Goal: Complete application form

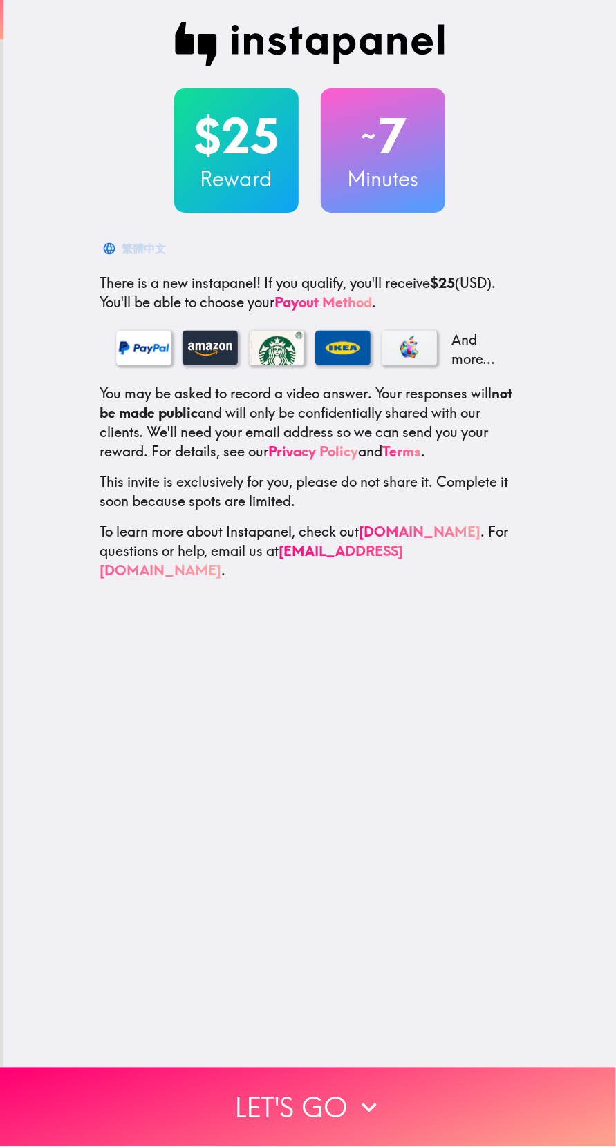
click at [309, 1084] on button "Let's go" at bounding box center [308, 1107] width 616 height 79
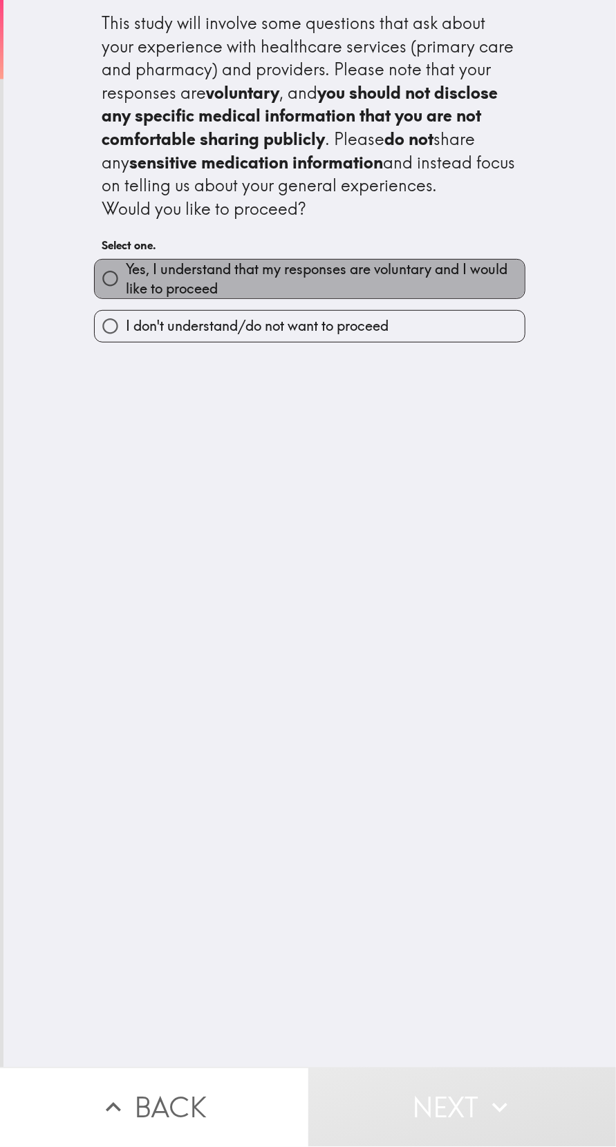
click at [346, 269] on span "Yes, I understand that my responses are voluntary and I would like to proceed" at bounding box center [325, 279] width 399 height 39
click at [126, 269] on input "Yes, I understand that my responses are voluntary and I would like to proceed" at bounding box center [110, 278] width 31 height 31
radio input "true"
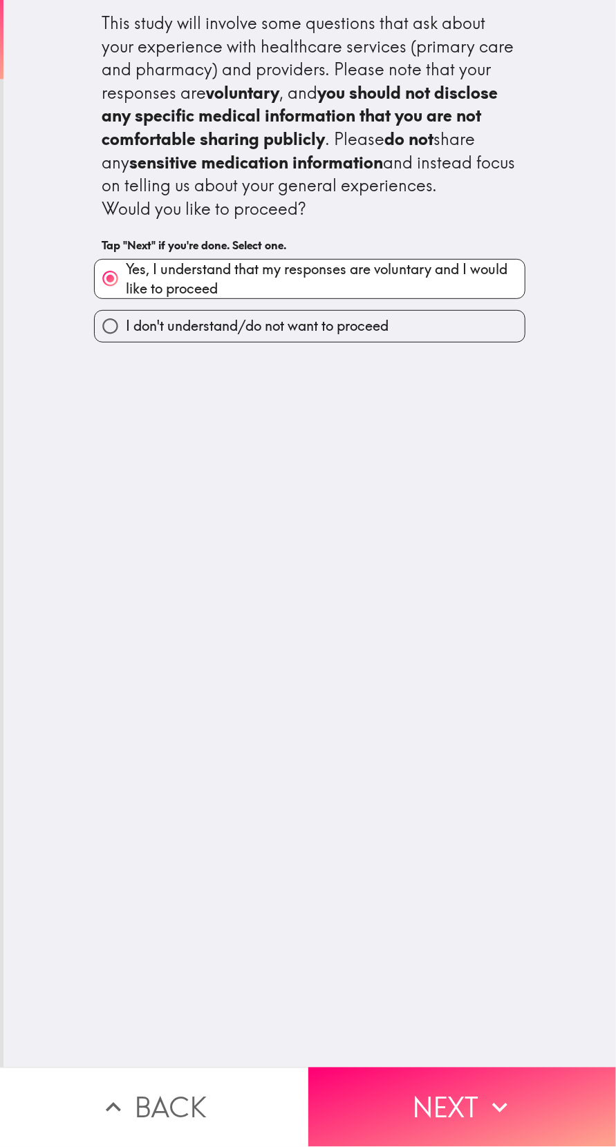
click at [422, 1144] on button "Next" at bounding box center [462, 1107] width 308 height 79
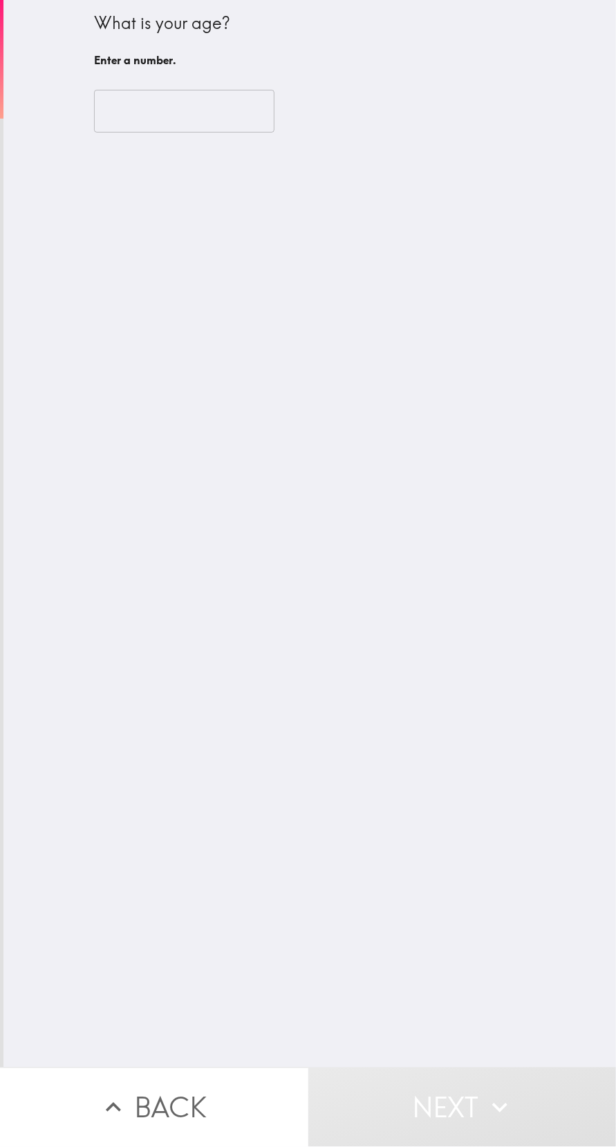
click at [256, 115] on input "number" at bounding box center [184, 111] width 180 height 43
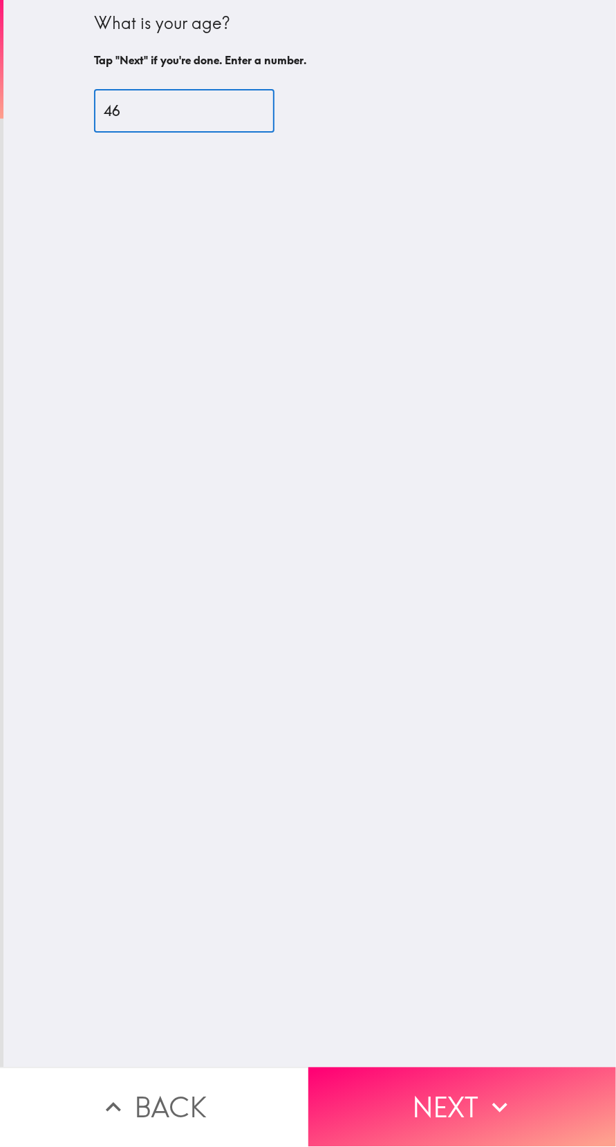
type input "46"
click at [464, 445] on div "What is your age? Tap "Next" if you're done. Enter a number. 46 ​" at bounding box center [309, 534] width 612 height 1068
click at [459, 1111] on button "Next" at bounding box center [462, 1107] width 308 height 79
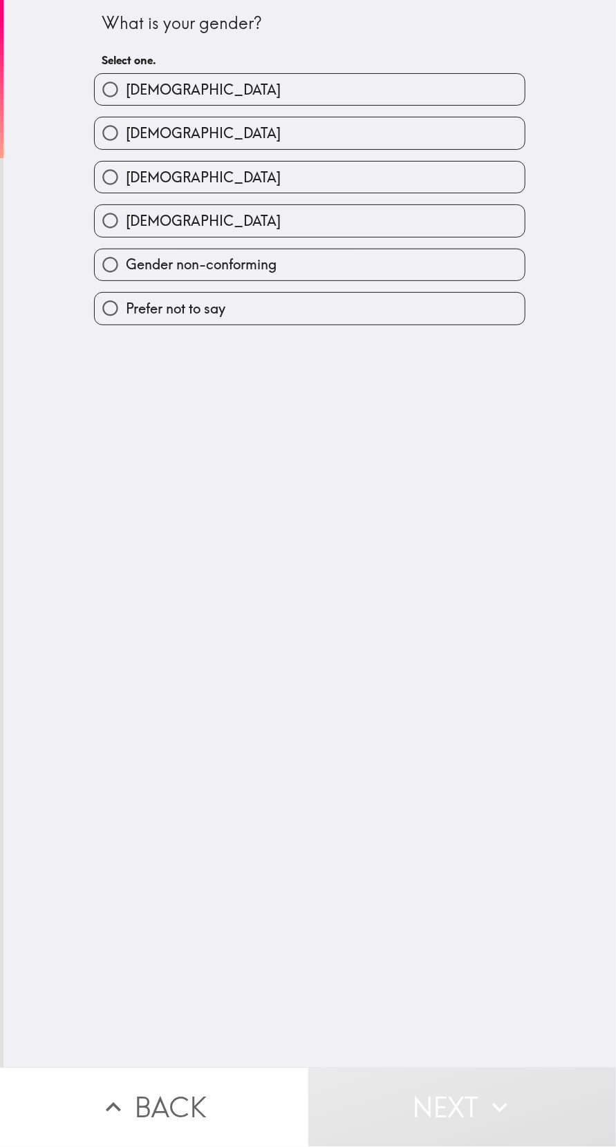
click at [332, 80] on label "[DEMOGRAPHIC_DATA]" at bounding box center [310, 89] width 430 height 31
click at [126, 80] on input "[DEMOGRAPHIC_DATA]" at bounding box center [110, 89] width 31 height 31
radio input "true"
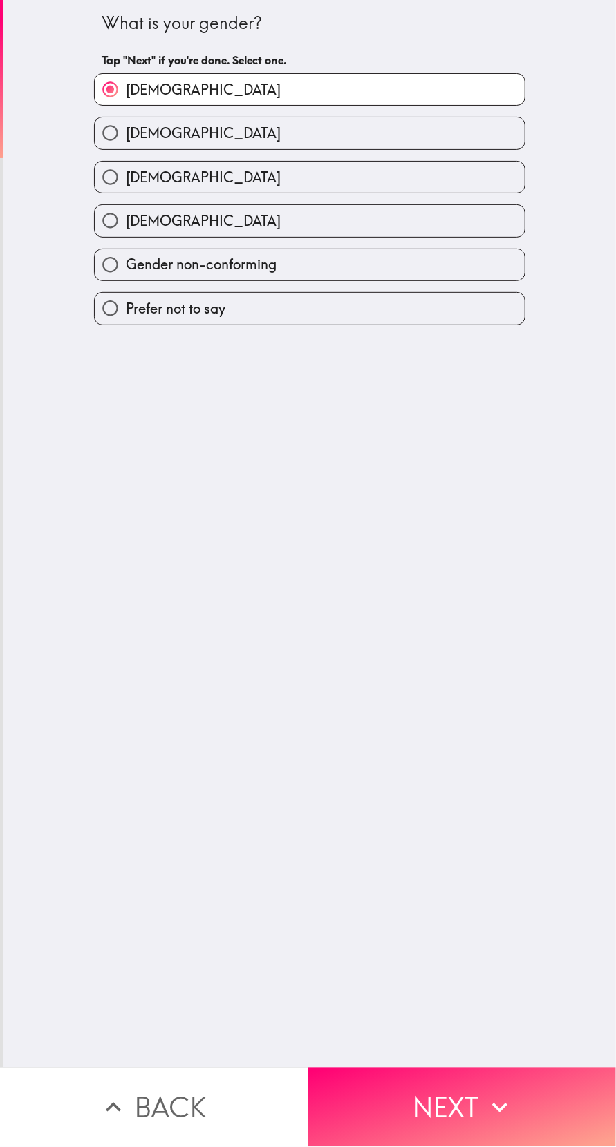
click at [452, 1103] on button "Next" at bounding box center [462, 1107] width 308 height 79
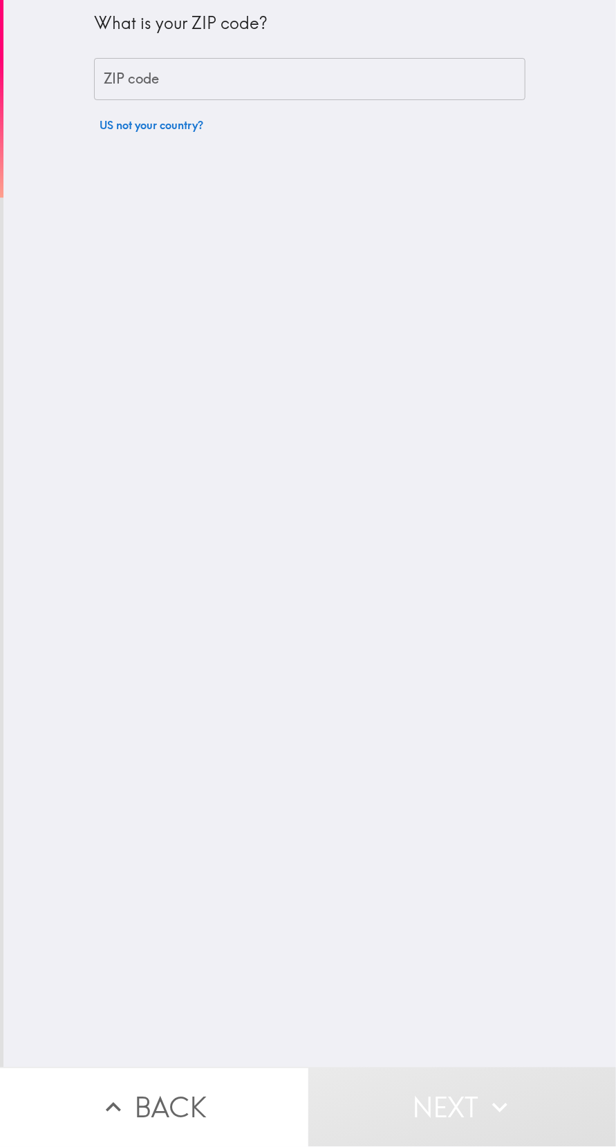
click at [350, 77] on input "ZIP code" at bounding box center [309, 79] width 431 height 43
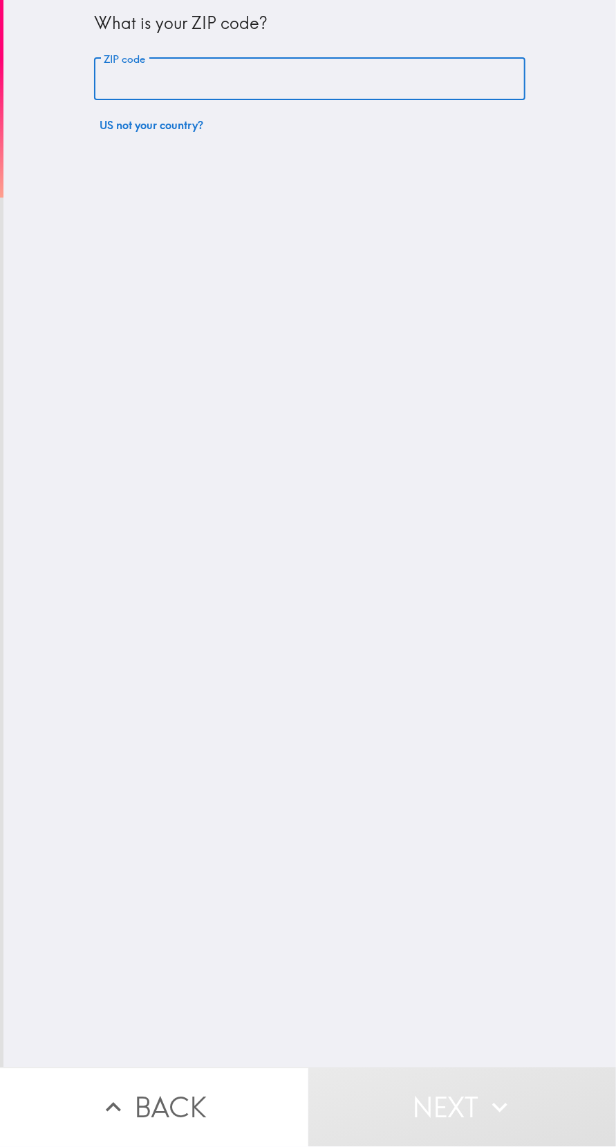
type input "10451"
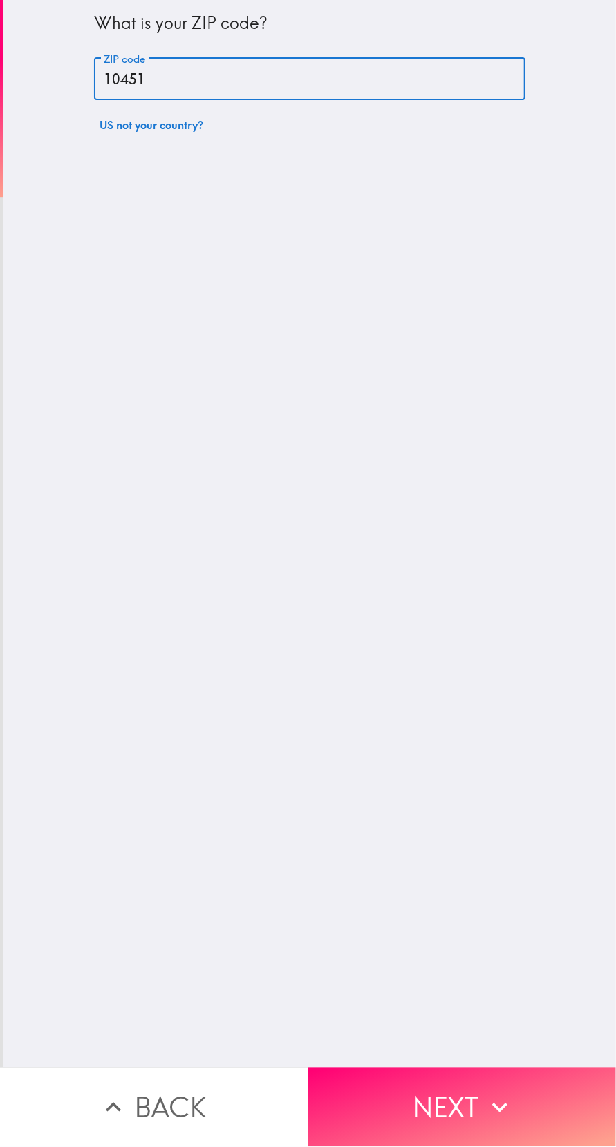
click at [457, 1110] on button "Next" at bounding box center [462, 1107] width 308 height 79
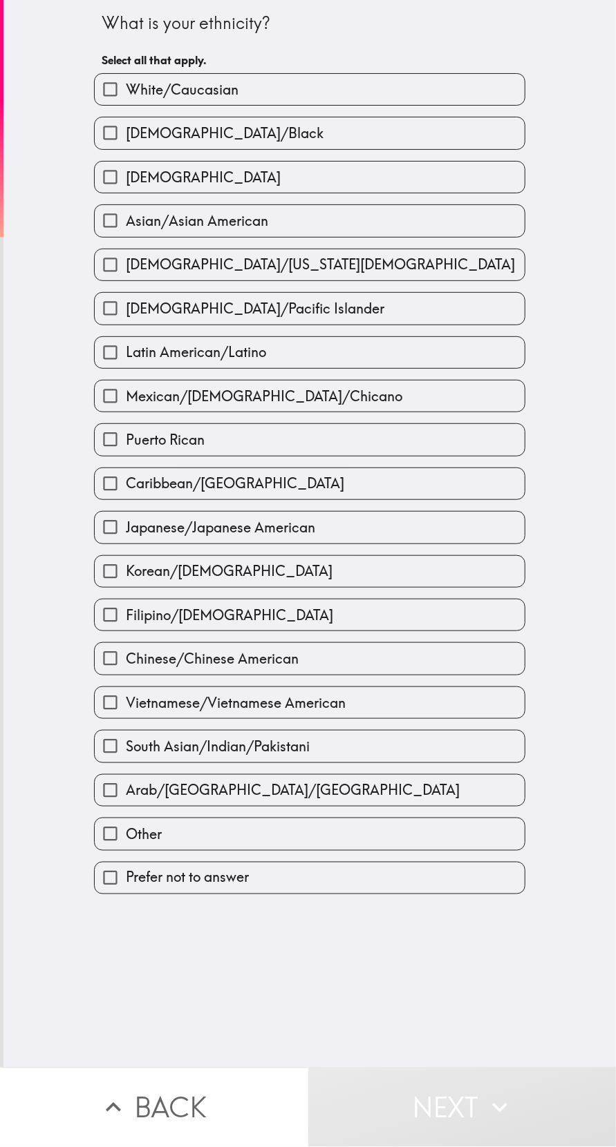
click at [343, 83] on label "White/Caucasian" at bounding box center [310, 89] width 430 height 31
click at [126, 83] on input "White/Caucasian" at bounding box center [110, 89] width 31 height 31
checkbox input "true"
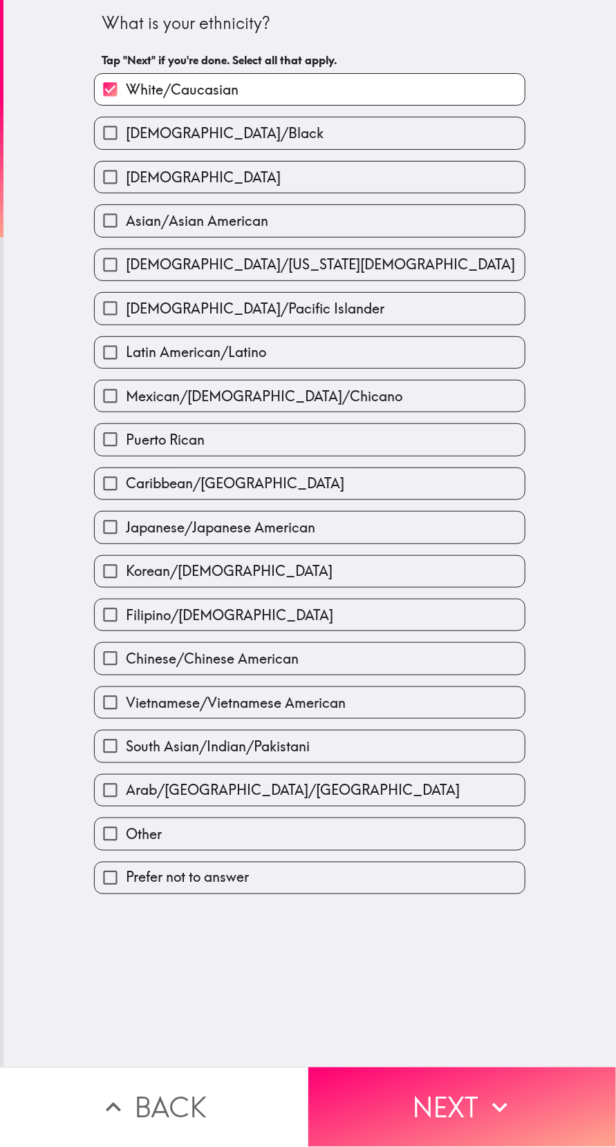
click at [335, 145] on label "[DEMOGRAPHIC_DATA]/Black" at bounding box center [310, 132] width 430 height 31
click at [126, 145] on input "[DEMOGRAPHIC_DATA]/Black" at bounding box center [110, 132] width 31 height 31
checkbox input "true"
click at [372, 272] on label "[DEMOGRAPHIC_DATA]/[US_STATE][DEMOGRAPHIC_DATA]" at bounding box center [310, 264] width 430 height 31
click at [126, 272] on input "[DEMOGRAPHIC_DATA]/[US_STATE][DEMOGRAPHIC_DATA]" at bounding box center [110, 264] width 31 height 31
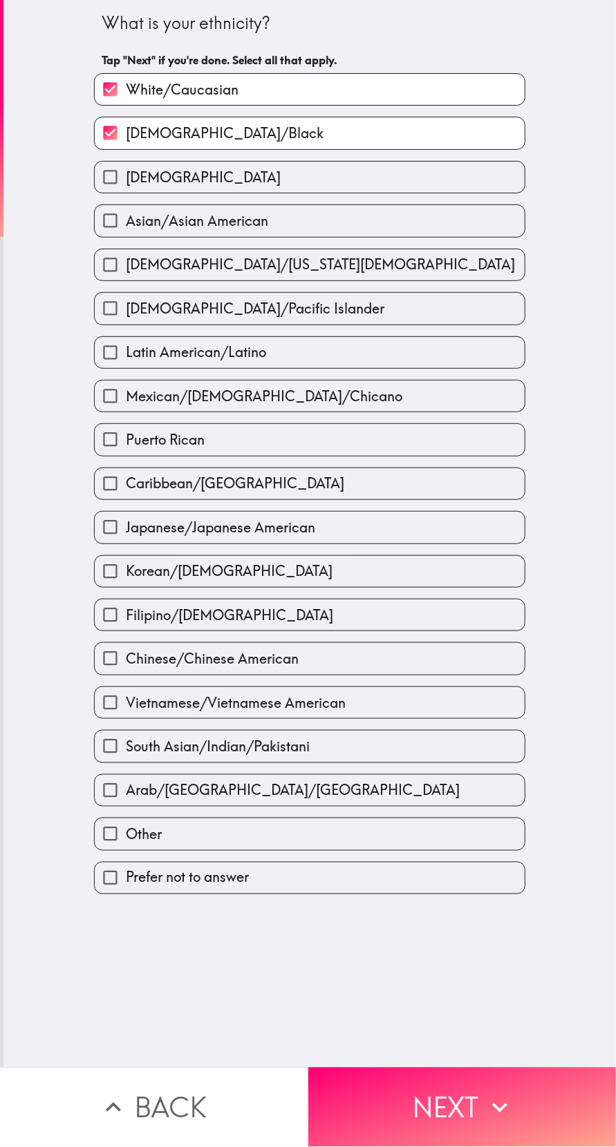
checkbox input "true"
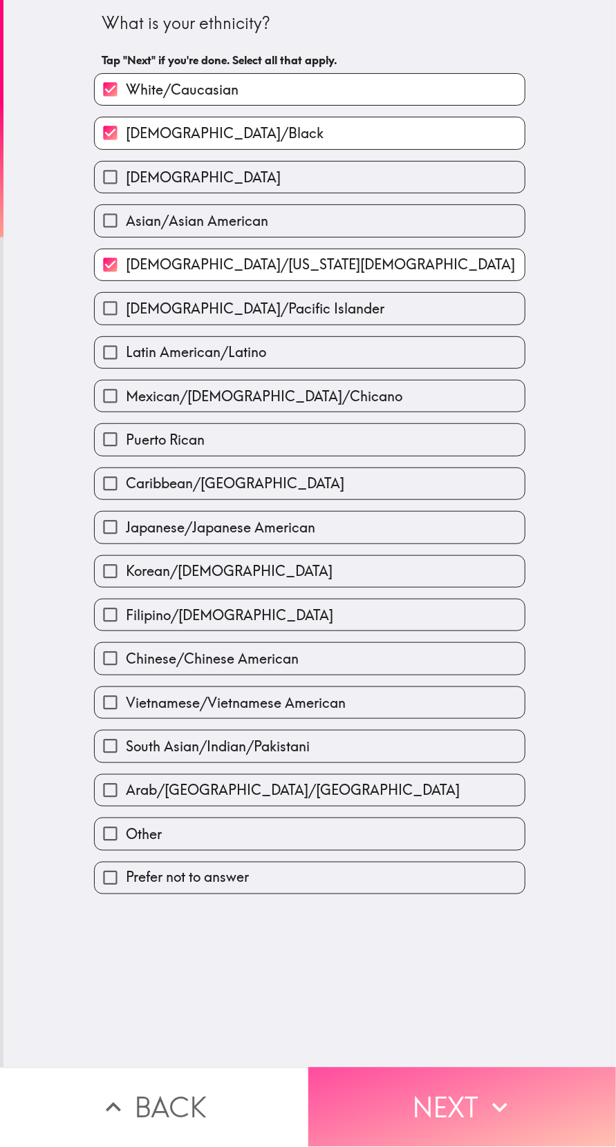
click at [452, 1089] on button "Next" at bounding box center [462, 1107] width 308 height 79
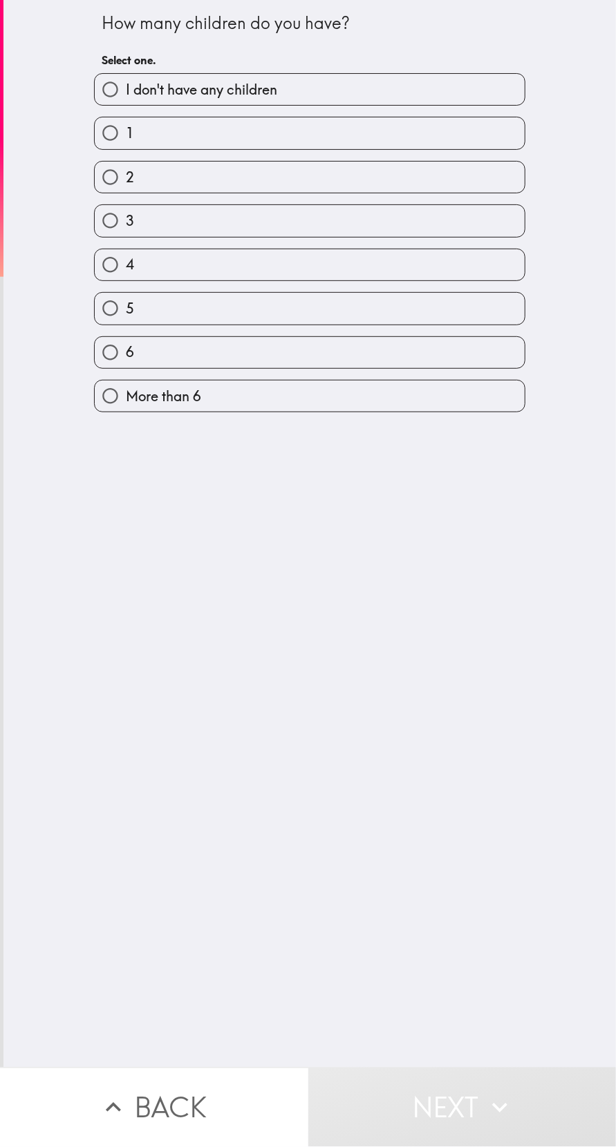
click at [287, 276] on label "4" at bounding box center [310, 264] width 430 height 31
click at [126, 276] on input "4" at bounding box center [110, 264] width 31 height 31
radio input "true"
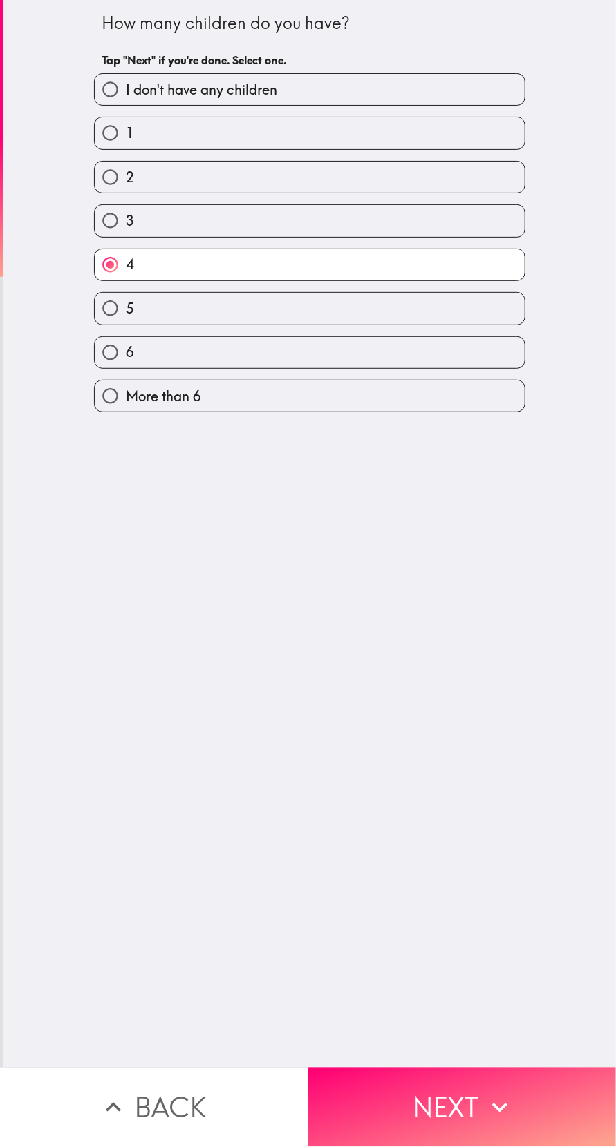
click at [415, 1096] on button "Next" at bounding box center [462, 1107] width 308 height 79
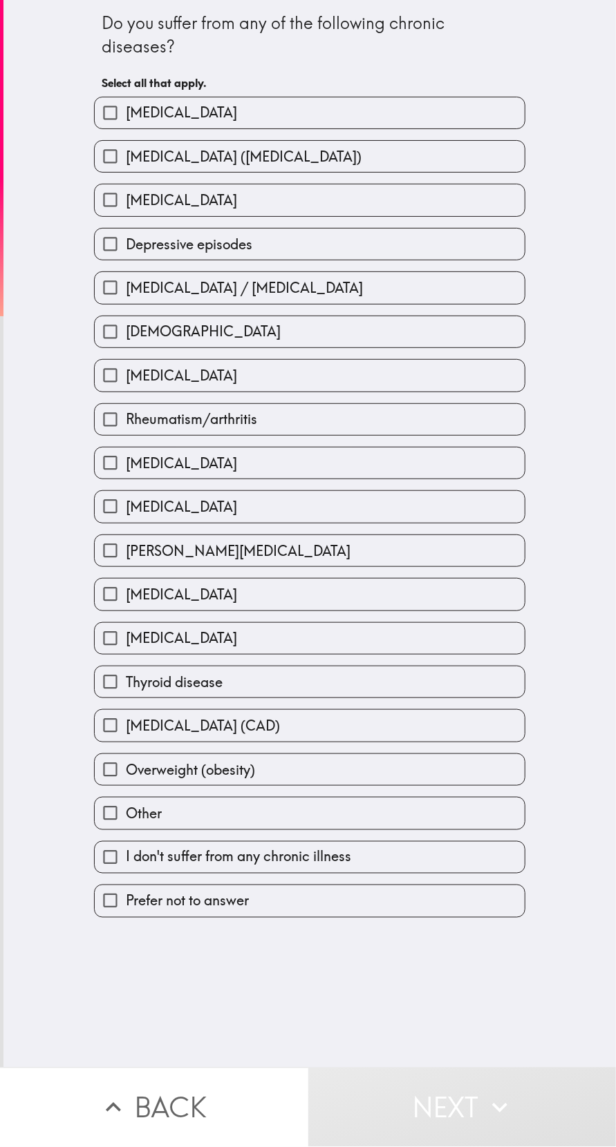
click at [454, 145] on label "[MEDICAL_DATA] ([MEDICAL_DATA])" at bounding box center [310, 156] width 430 height 31
click at [126, 145] on input "[MEDICAL_DATA] ([MEDICAL_DATA])" at bounding box center [110, 156] width 31 height 31
checkbox input "true"
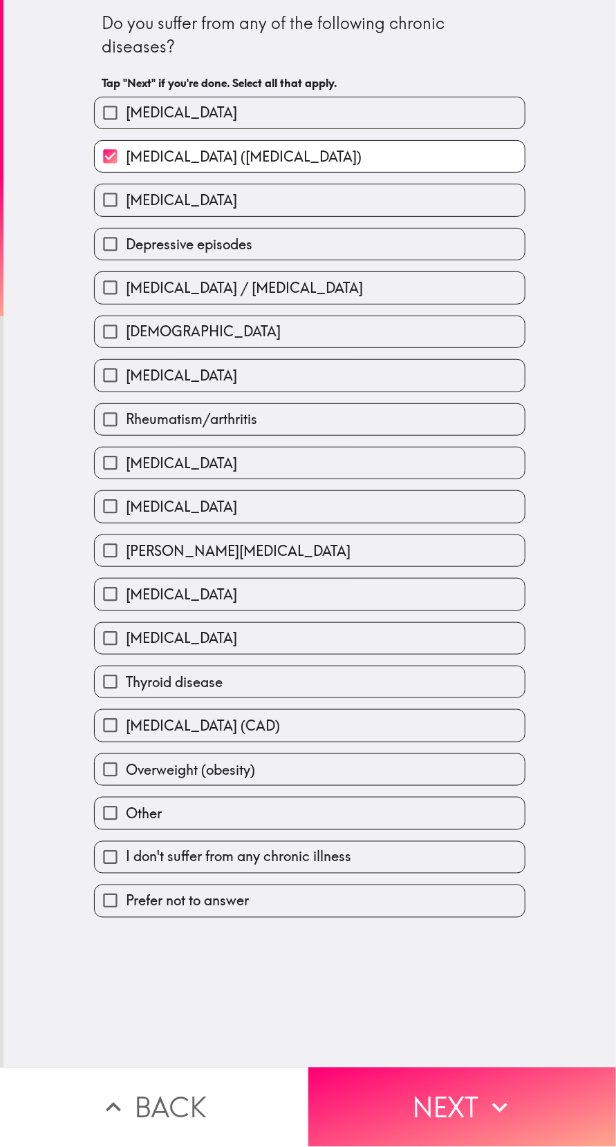
click at [308, 419] on label "Rheumatism/arthritis" at bounding box center [310, 419] width 430 height 31
click at [126, 419] on input "Rheumatism/arthritis" at bounding box center [110, 419] width 31 height 31
checkbox input "true"
click at [324, 327] on label "[DEMOGRAPHIC_DATA]" at bounding box center [310, 331] width 430 height 31
click at [126, 327] on input "[DEMOGRAPHIC_DATA]" at bounding box center [110, 331] width 31 height 31
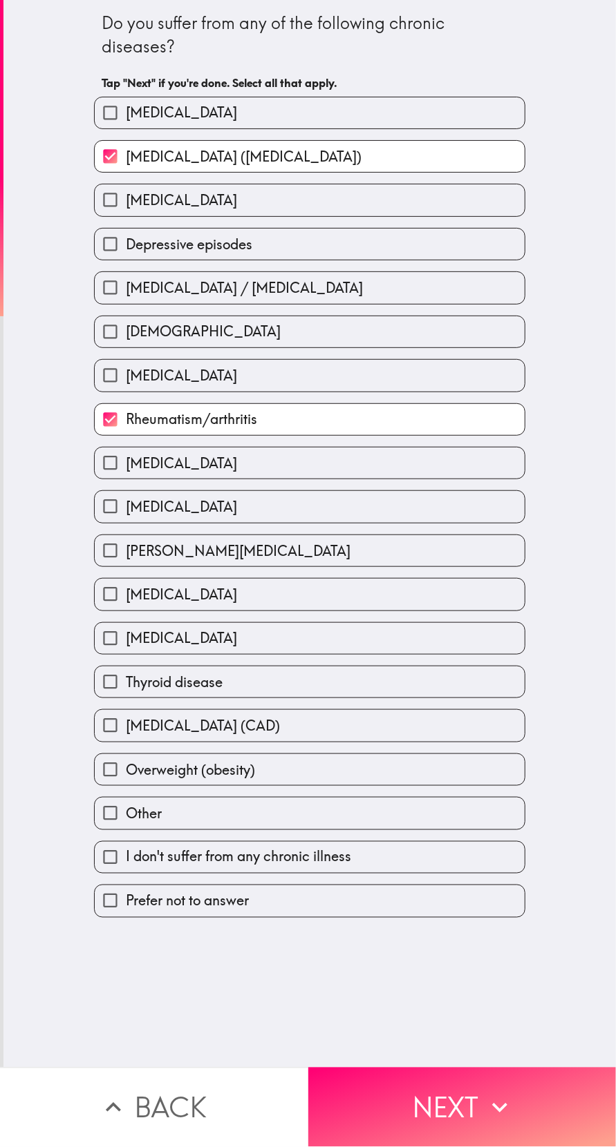
checkbox input "true"
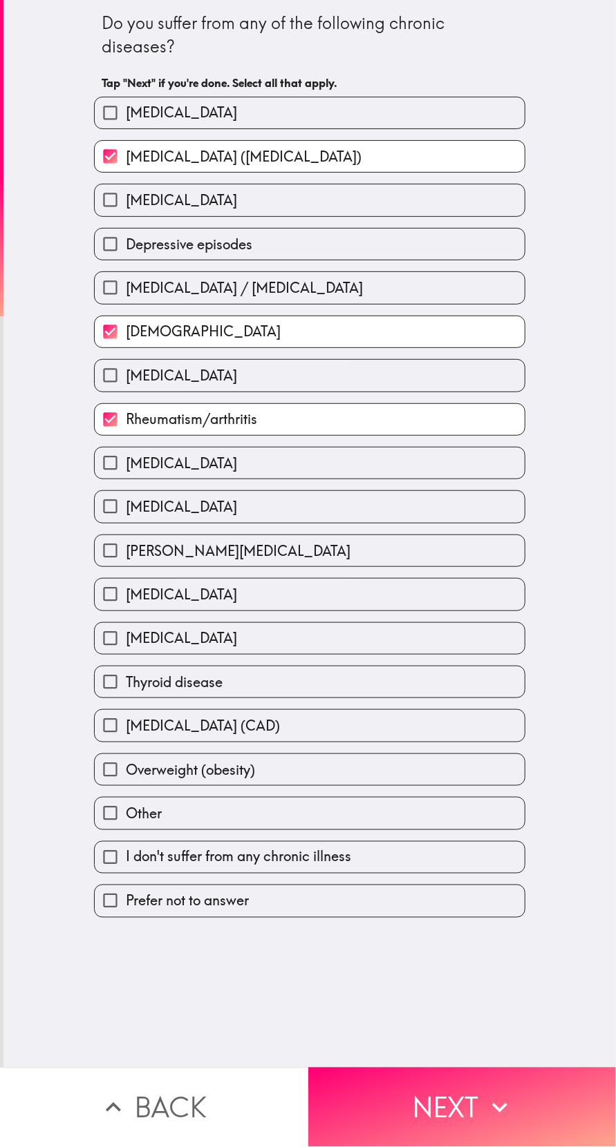
click at [350, 237] on label "Depressive episodes" at bounding box center [310, 244] width 430 height 31
click at [126, 237] on input "Depressive episodes" at bounding box center [110, 244] width 31 height 31
checkbox input "true"
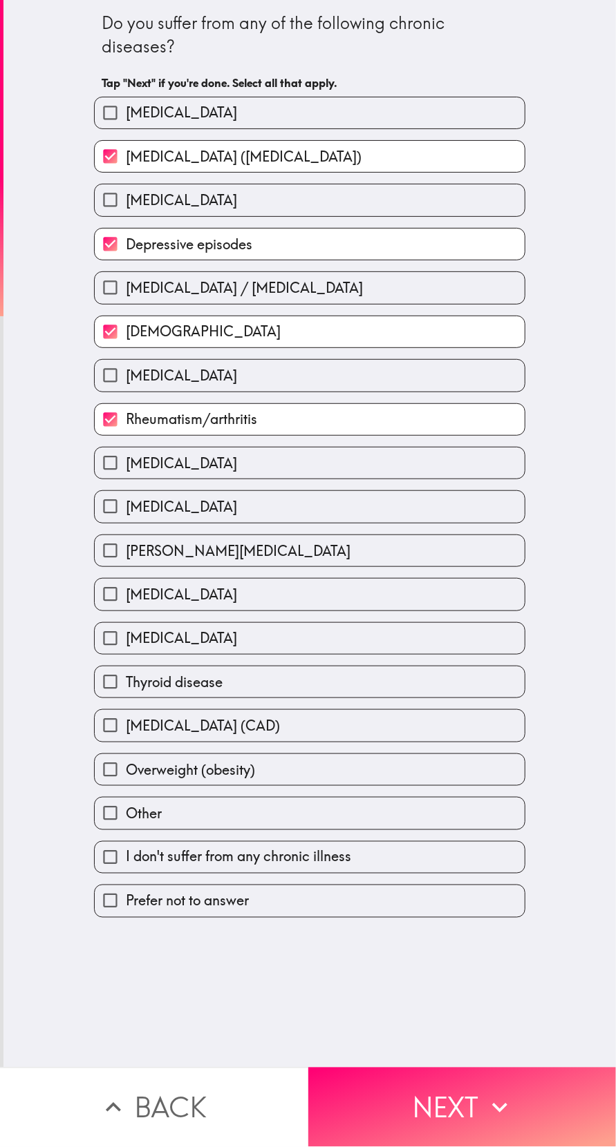
click at [314, 651] on label "[MEDICAL_DATA]" at bounding box center [310, 638] width 430 height 31
click at [126, 651] on input "[MEDICAL_DATA]" at bounding box center [110, 638] width 31 height 31
checkbox input "true"
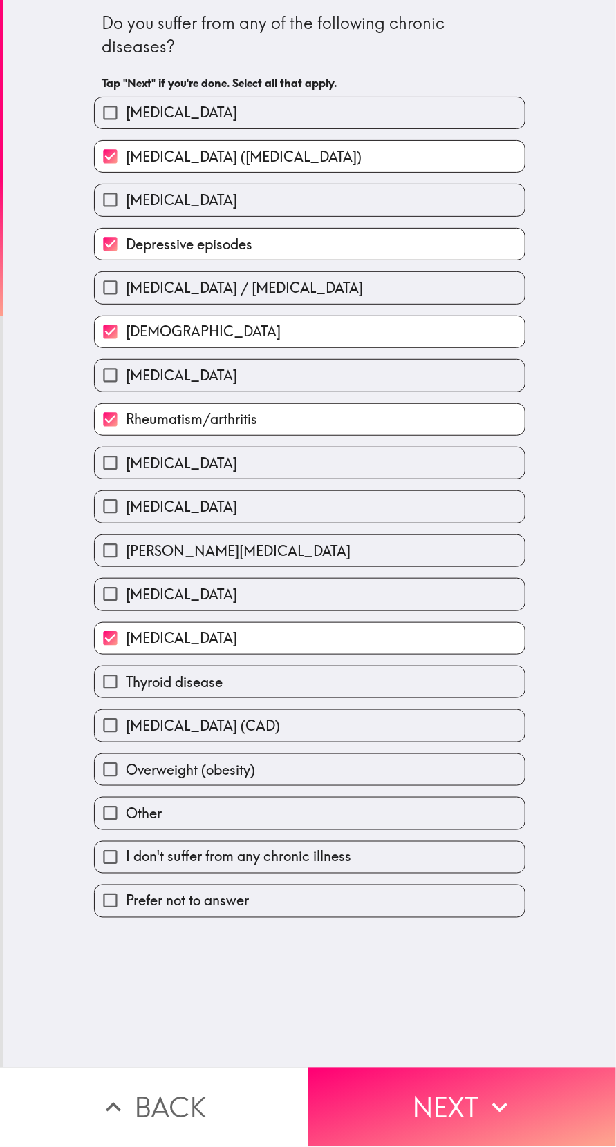
click at [302, 694] on label "Thyroid disease" at bounding box center [310, 682] width 430 height 31
click at [126, 694] on input "Thyroid disease" at bounding box center [110, 682] width 31 height 31
checkbox input "true"
click at [319, 785] on label "Overweight (obesity)" at bounding box center [310, 769] width 430 height 31
click at [126, 785] on input "Overweight (obesity)" at bounding box center [110, 769] width 31 height 31
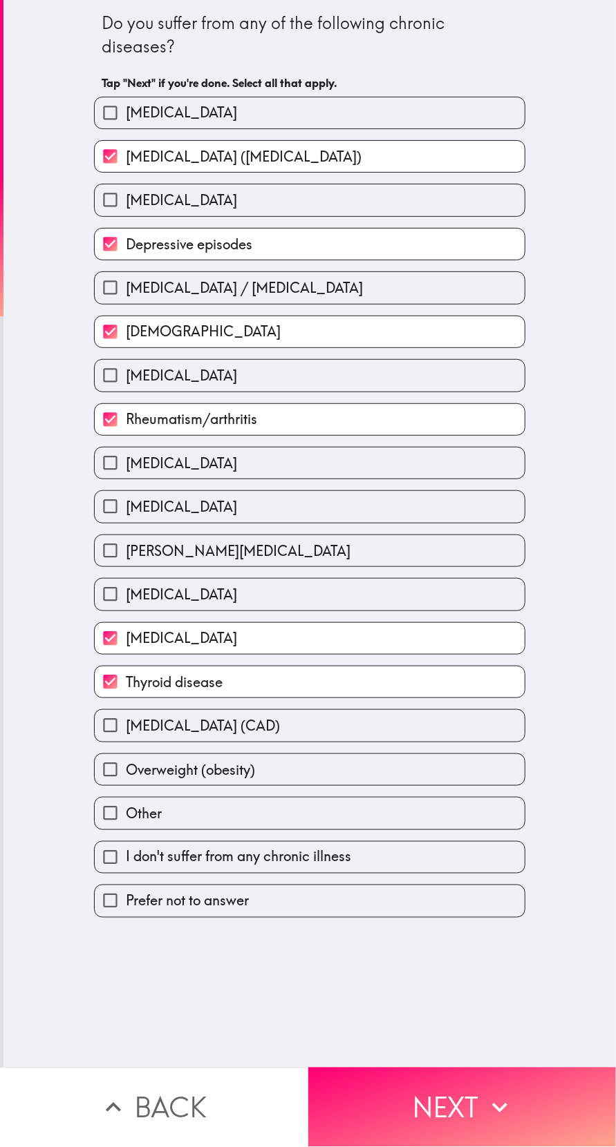
checkbox input "true"
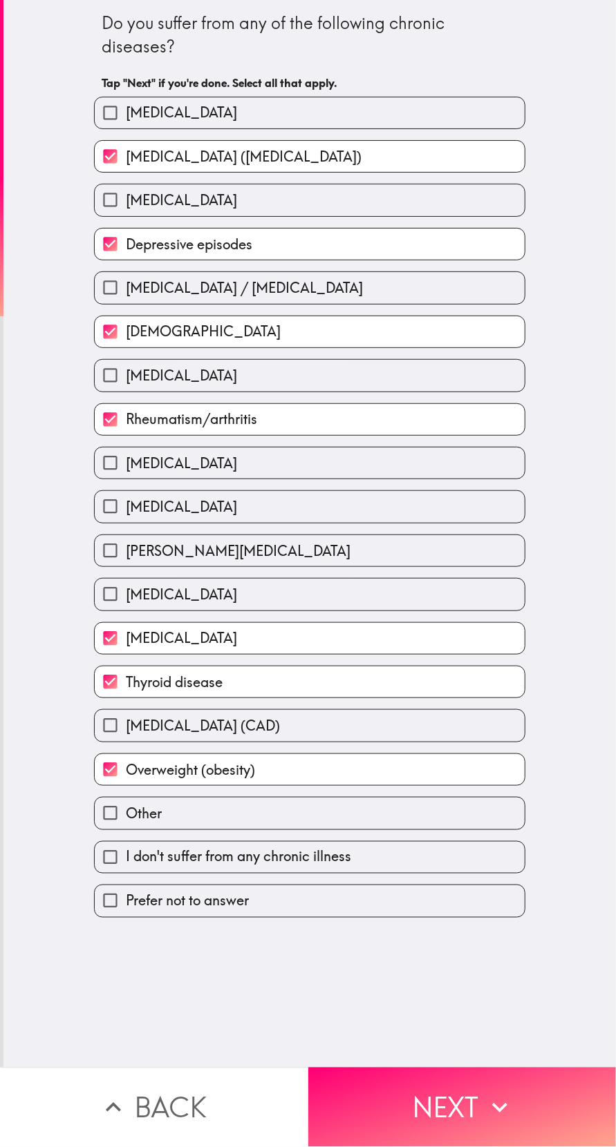
click at [244, 505] on label "[MEDICAL_DATA]" at bounding box center [310, 506] width 430 height 31
click at [126, 505] on input "[MEDICAL_DATA]" at bounding box center [110, 506] width 31 height 31
checkbox input "true"
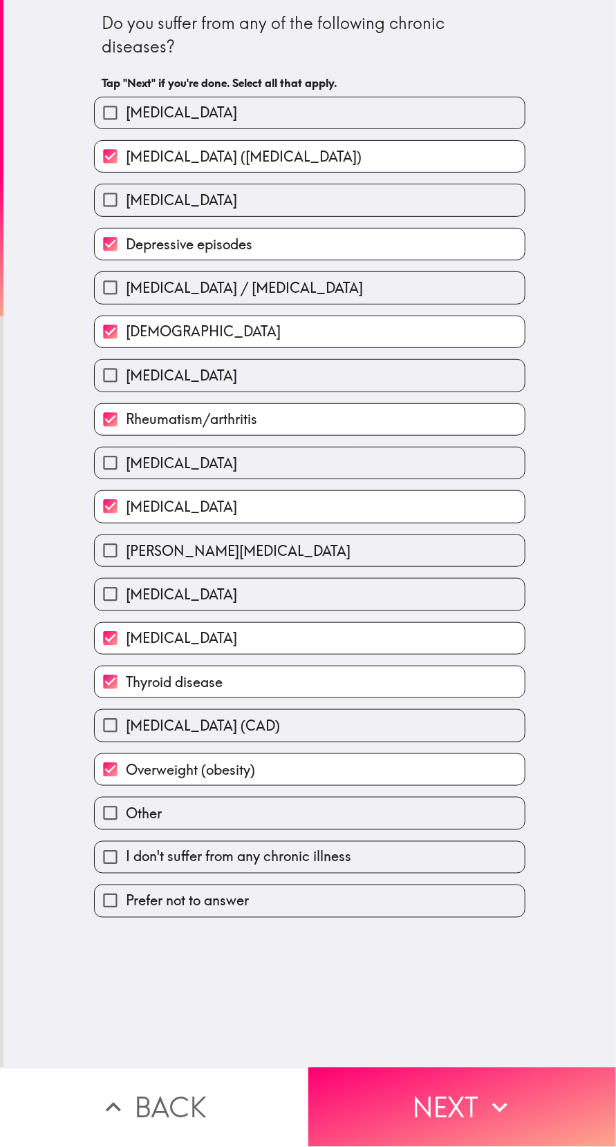
click at [354, 117] on label "[MEDICAL_DATA]" at bounding box center [310, 112] width 430 height 31
click at [126, 117] on input "[MEDICAL_DATA]" at bounding box center [110, 112] width 31 height 31
checkbox input "true"
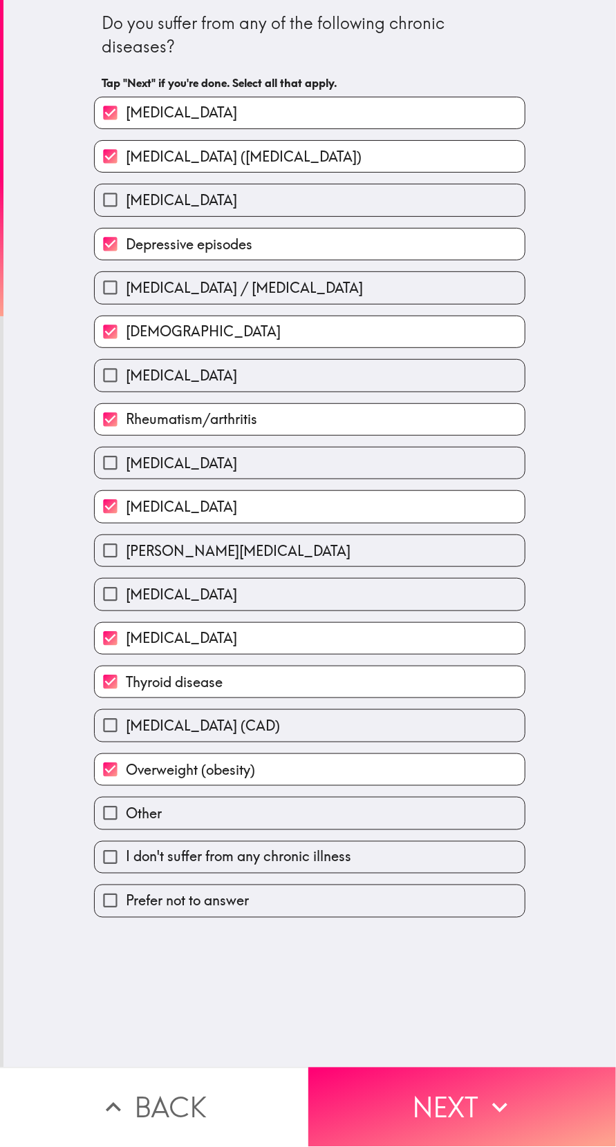
click at [513, 1096] on icon "button" at bounding box center [499, 1108] width 30 height 30
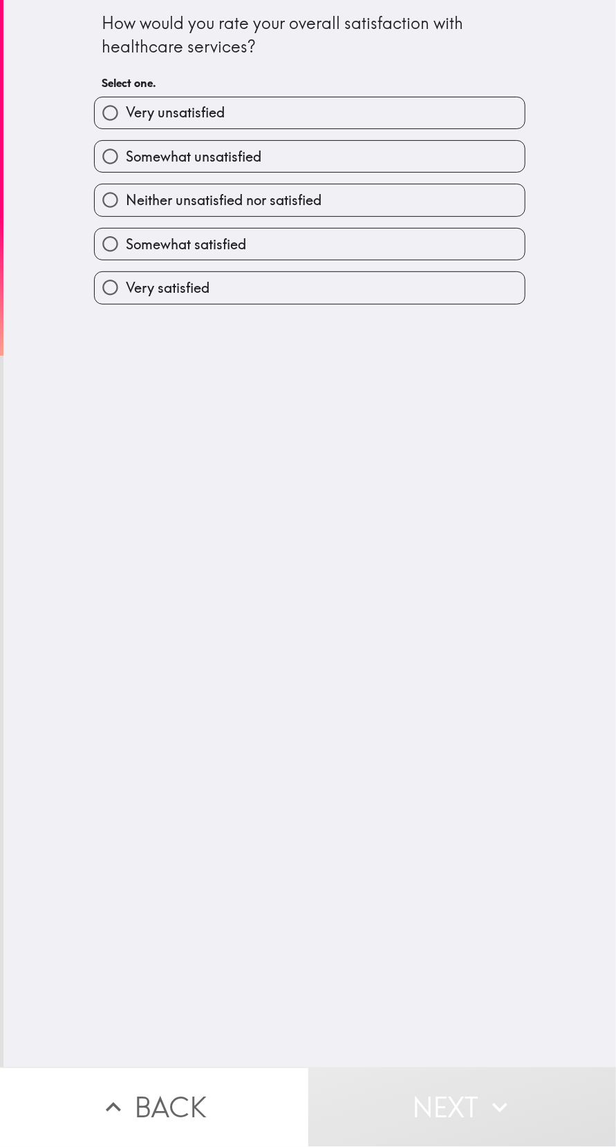
click at [355, 166] on label "Somewhat unsatisfied" at bounding box center [310, 156] width 430 height 31
click at [126, 166] on input "Somewhat unsatisfied" at bounding box center [110, 156] width 31 height 31
radio input "true"
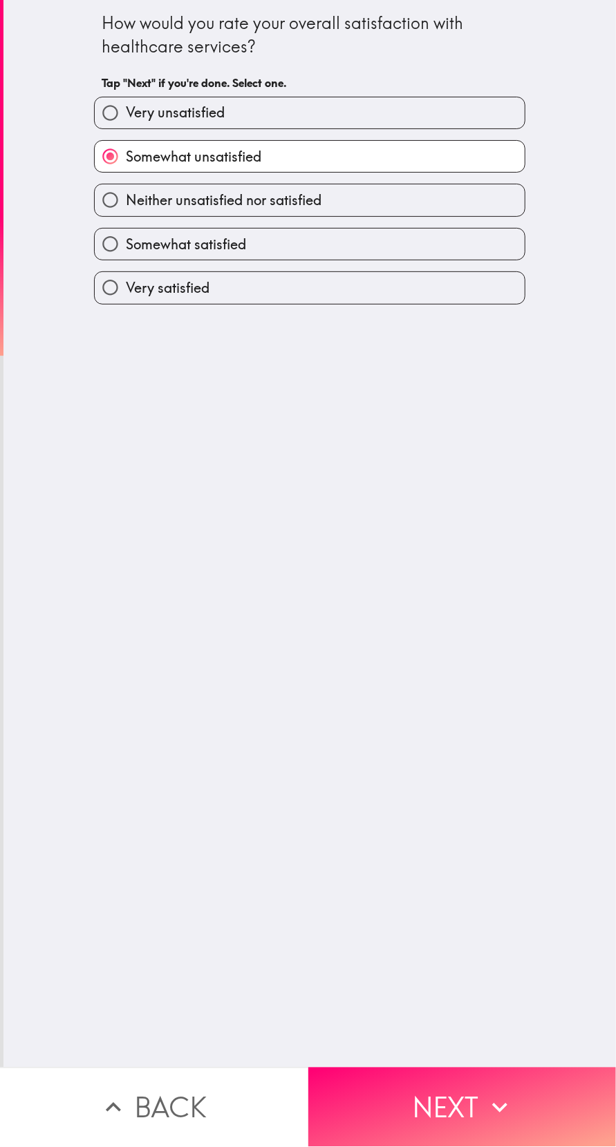
click at [426, 1092] on button "Next" at bounding box center [462, 1107] width 308 height 79
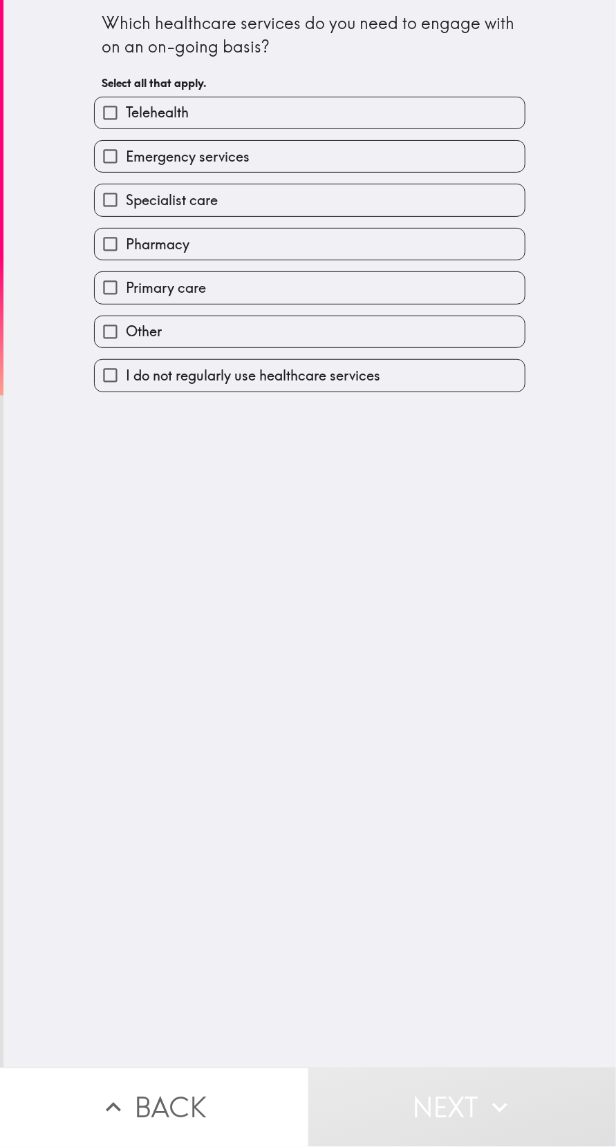
click at [448, 120] on label "Telehealth" at bounding box center [310, 112] width 430 height 31
click at [126, 120] on input "Telehealth" at bounding box center [110, 112] width 31 height 31
checkbox input "true"
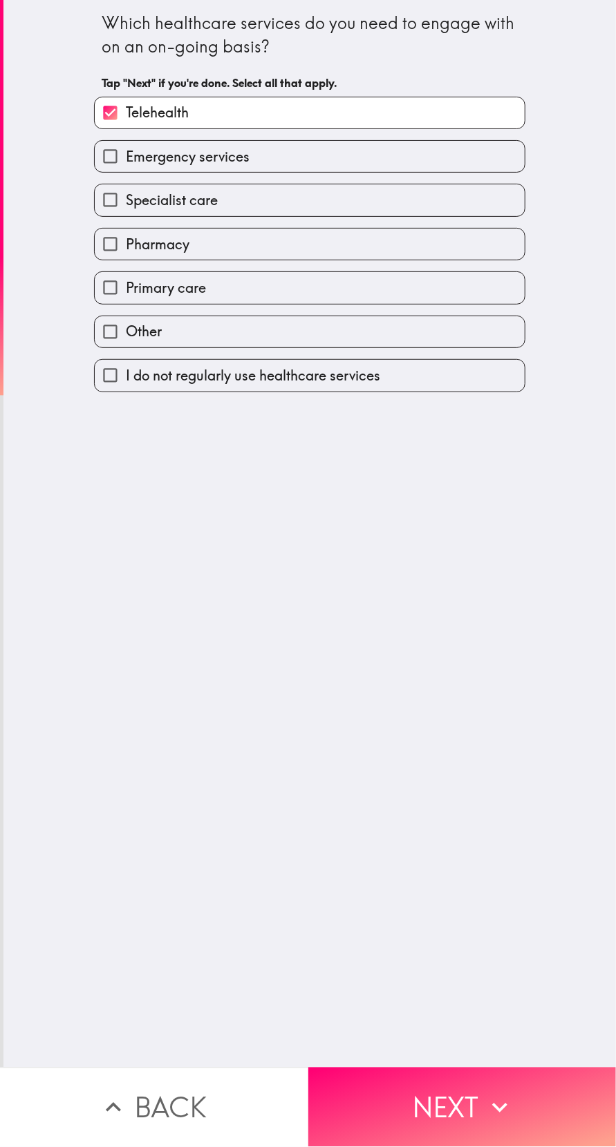
click at [430, 164] on label "Emergency services" at bounding box center [310, 156] width 430 height 31
click at [126, 164] on input "Emergency services" at bounding box center [110, 156] width 31 height 31
checkbox input "true"
click at [408, 207] on label "Specialist care" at bounding box center [310, 199] width 430 height 31
click at [126, 207] on input "Specialist care" at bounding box center [110, 199] width 31 height 31
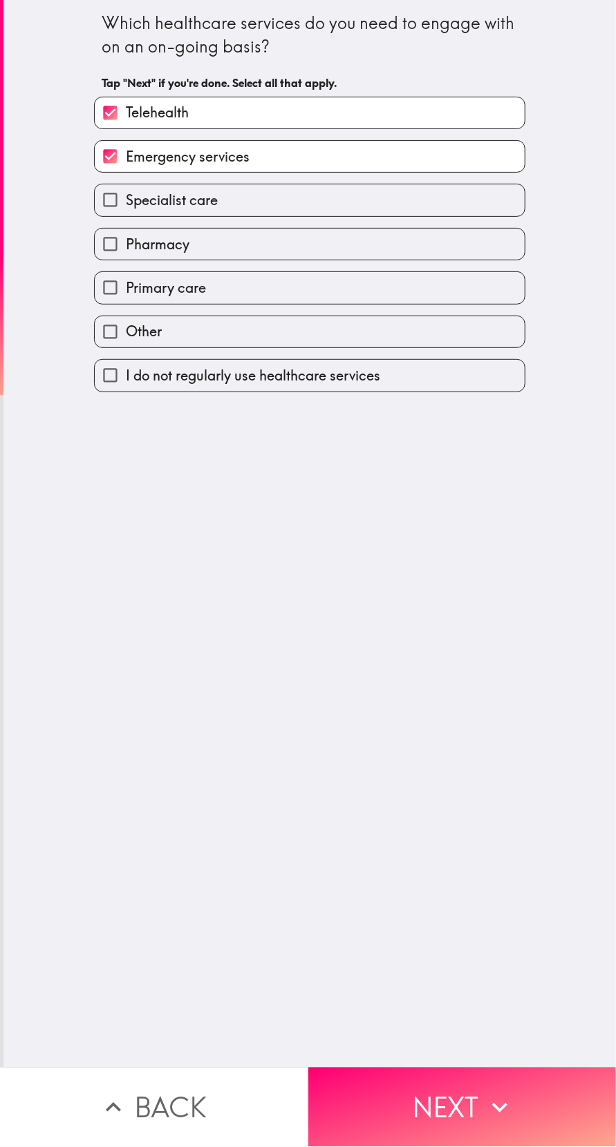
checkbox input "true"
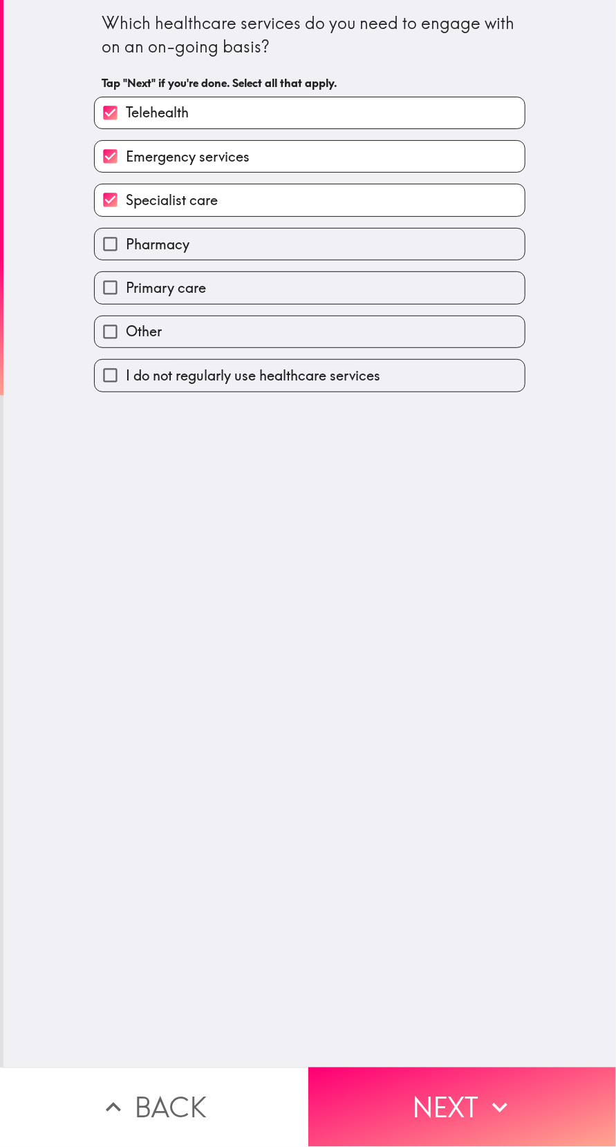
click at [394, 243] on label "Pharmacy" at bounding box center [310, 244] width 430 height 31
click at [126, 243] on input "Pharmacy" at bounding box center [110, 244] width 31 height 31
checkbox input "true"
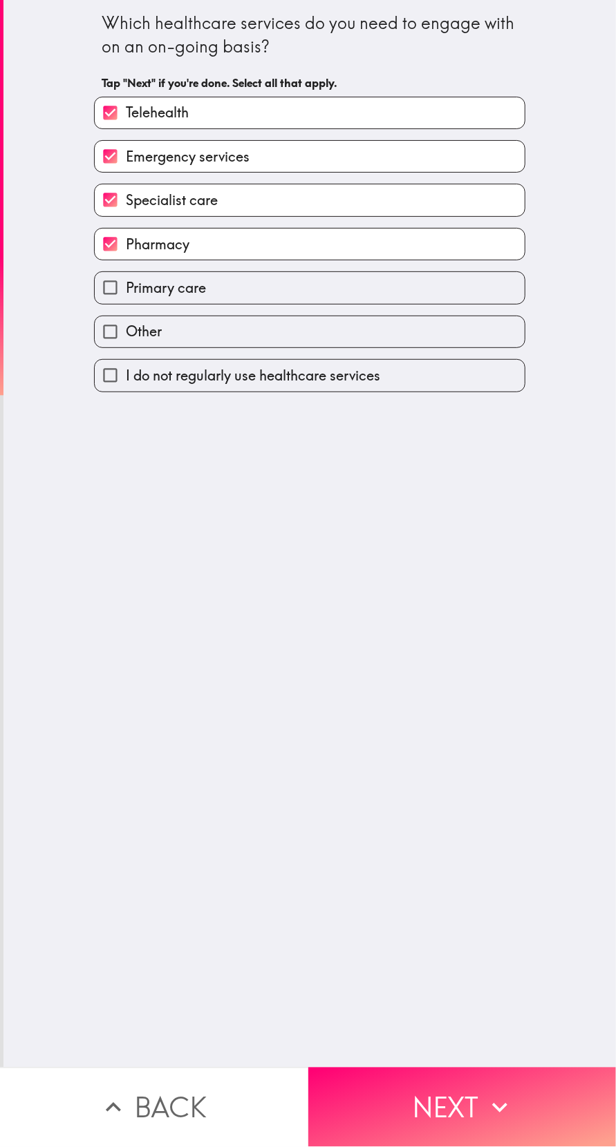
click at [368, 294] on label "Primary care" at bounding box center [310, 287] width 430 height 31
click at [126, 294] on input "Primary care" at bounding box center [110, 287] width 31 height 31
checkbox input "true"
click at [448, 1140] on button "Next" at bounding box center [462, 1107] width 308 height 79
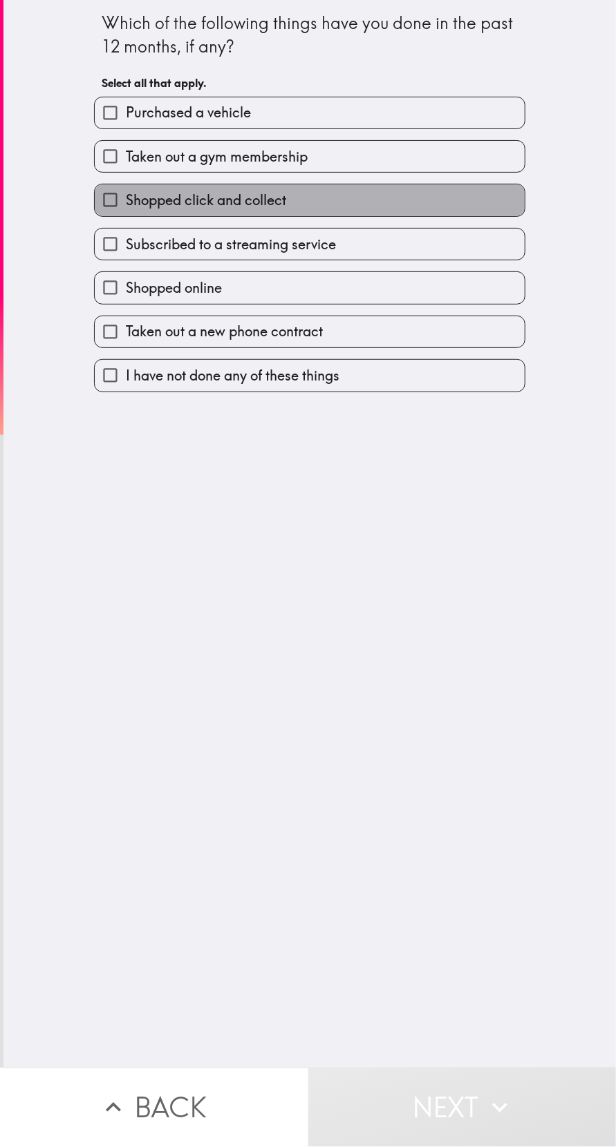
click at [406, 207] on label "Shopped click and collect" at bounding box center [310, 199] width 430 height 31
click at [126, 207] on input "Shopped click and collect" at bounding box center [110, 199] width 31 height 31
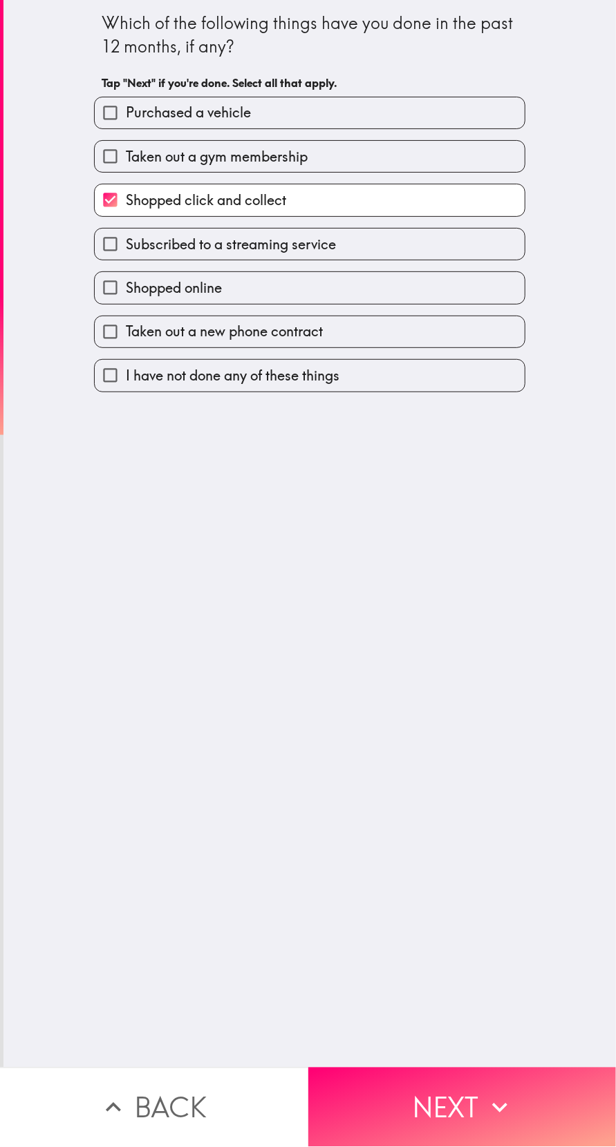
click at [412, 204] on label "Shopped click and collect" at bounding box center [310, 199] width 430 height 31
click at [126, 204] on input "Shopped click and collect" at bounding box center [110, 199] width 31 height 31
checkbox input "false"
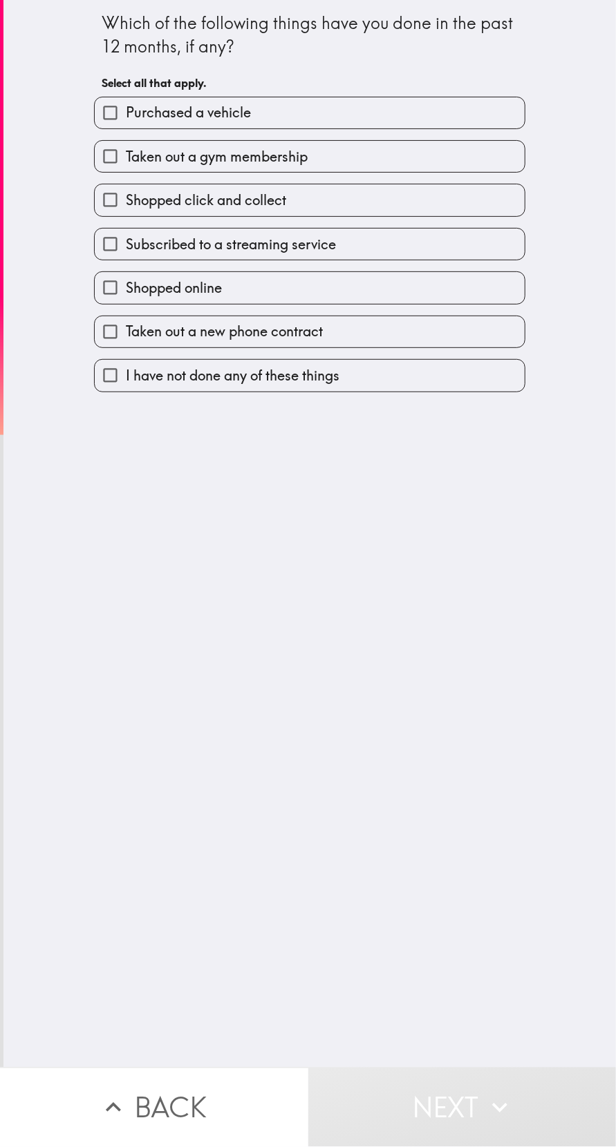
click at [404, 242] on label "Subscribed to a streaming service" at bounding box center [310, 244] width 430 height 31
click at [126, 242] on input "Subscribed to a streaming service" at bounding box center [110, 244] width 31 height 31
checkbox input "true"
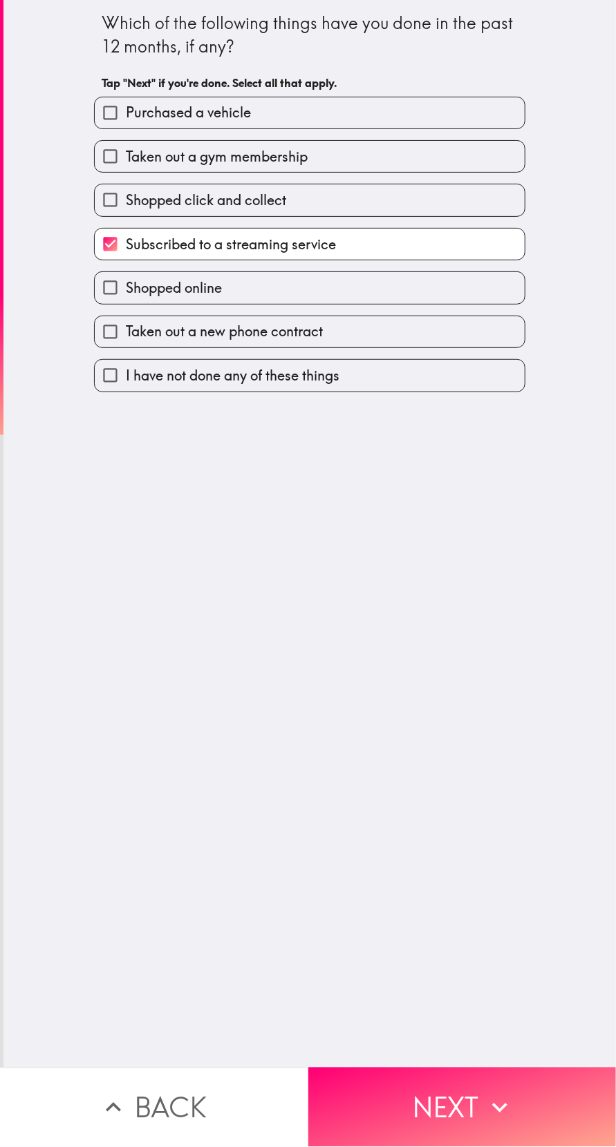
click at [378, 298] on label "Shopped online" at bounding box center [310, 287] width 430 height 31
click at [126, 298] on input "Shopped online" at bounding box center [110, 287] width 31 height 31
checkbox input "true"
click at [383, 347] on label "Taken out a new phone contract" at bounding box center [310, 331] width 430 height 31
click at [126, 347] on input "Taken out a new phone contract" at bounding box center [110, 331] width 31 height 31
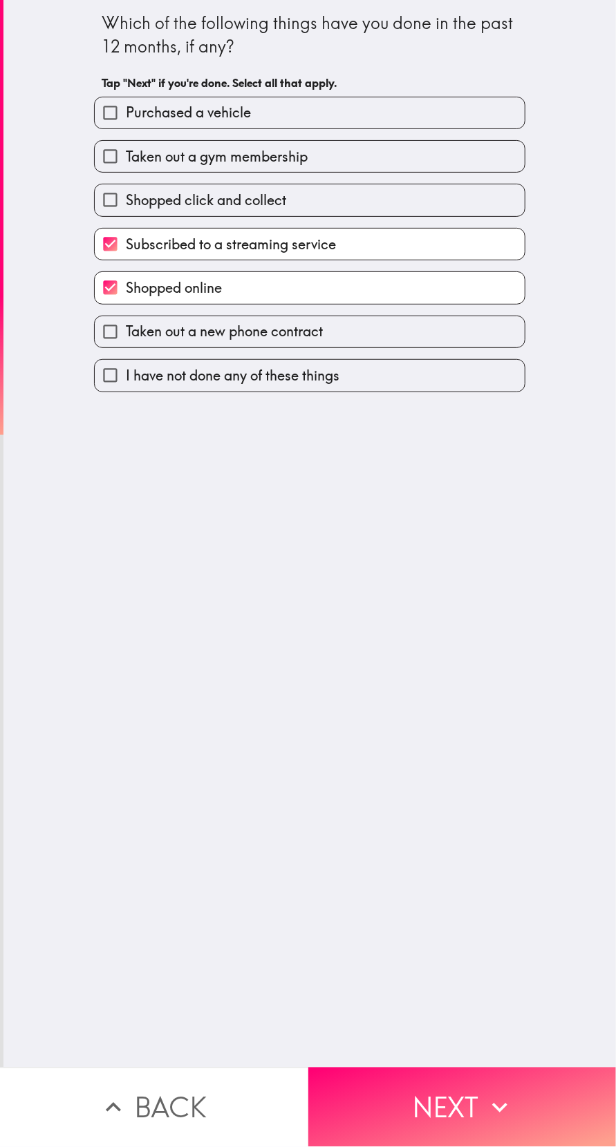
checkbox input "true"
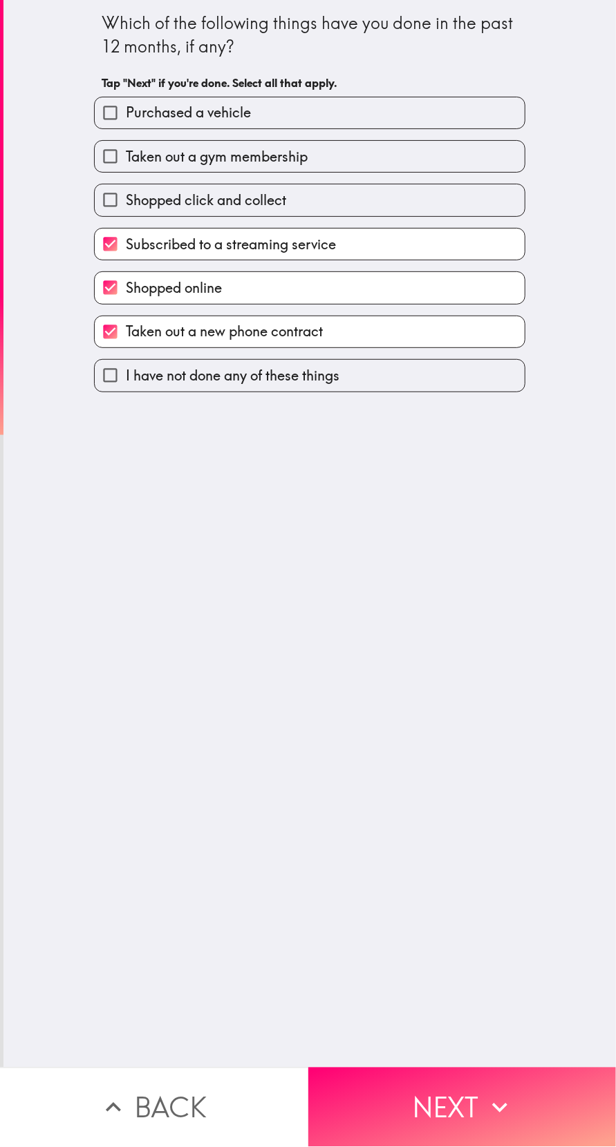
click at [428, 1107] on button "Next" at bounding box center [462, 1107] width 308 height 79
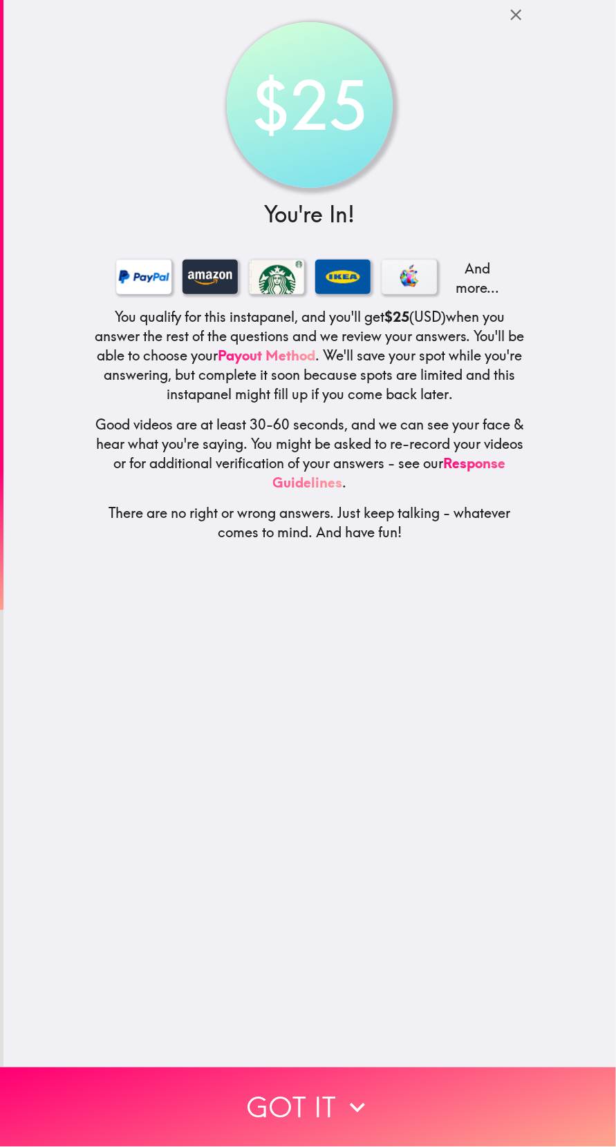
click at [403, 1092] on button "Got it" at bounding box center [308, 1107] width 616 height 79
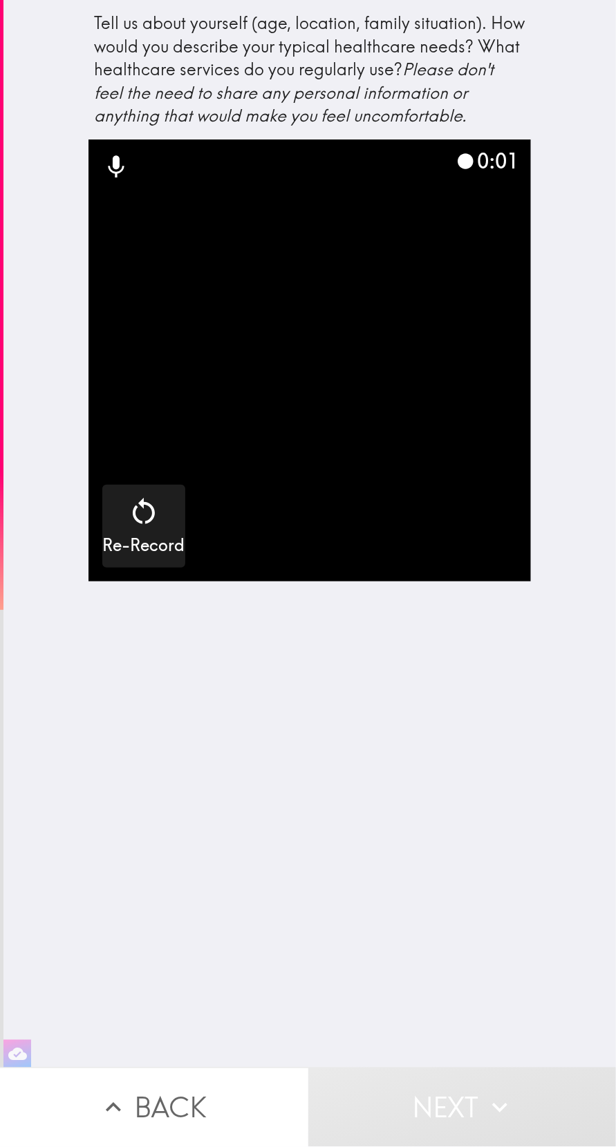
click at [158, 531] on div "button" at bounding box center [143, 514] width 33 height 39
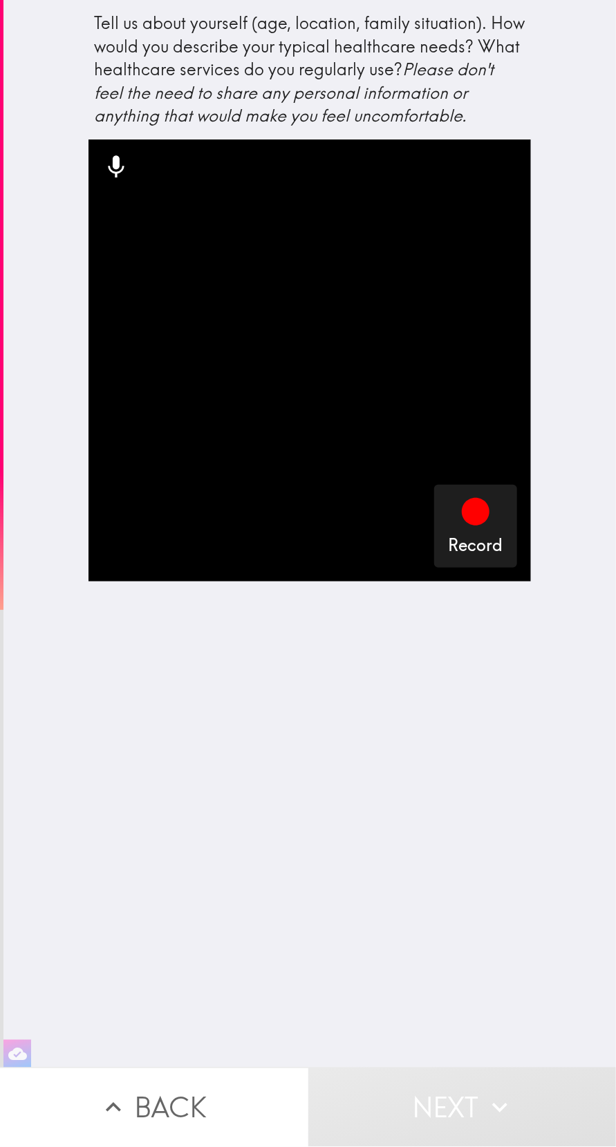
click at [488, 504] on icon "button" at bounding box center [475, 511] width 33 height 33
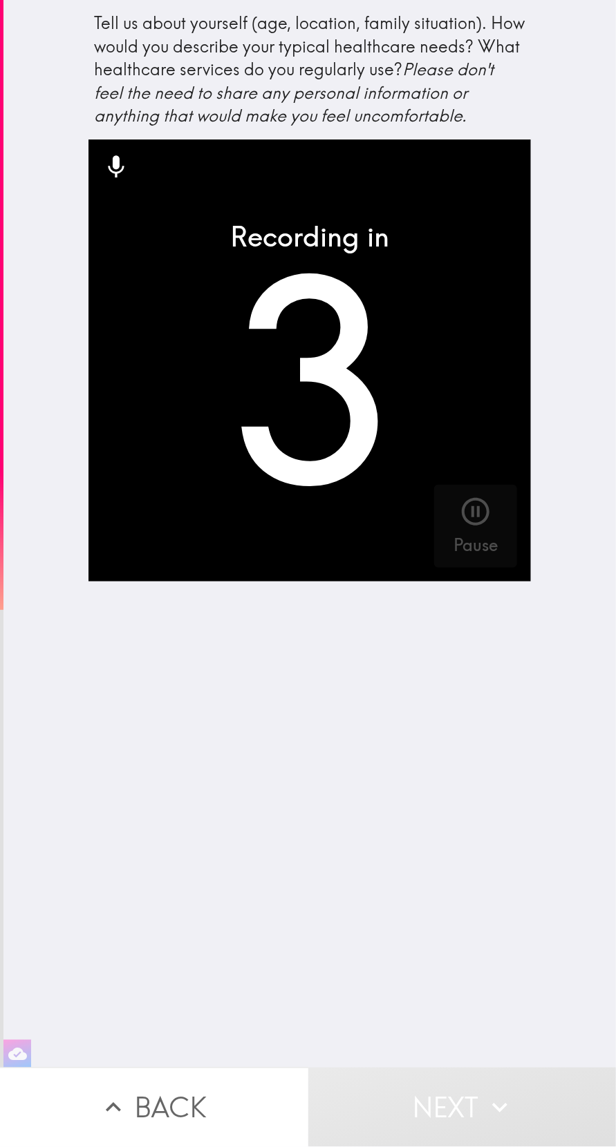
click at [486, 510] on icon "button" at bounding box center [475, 511] width 33 height 33
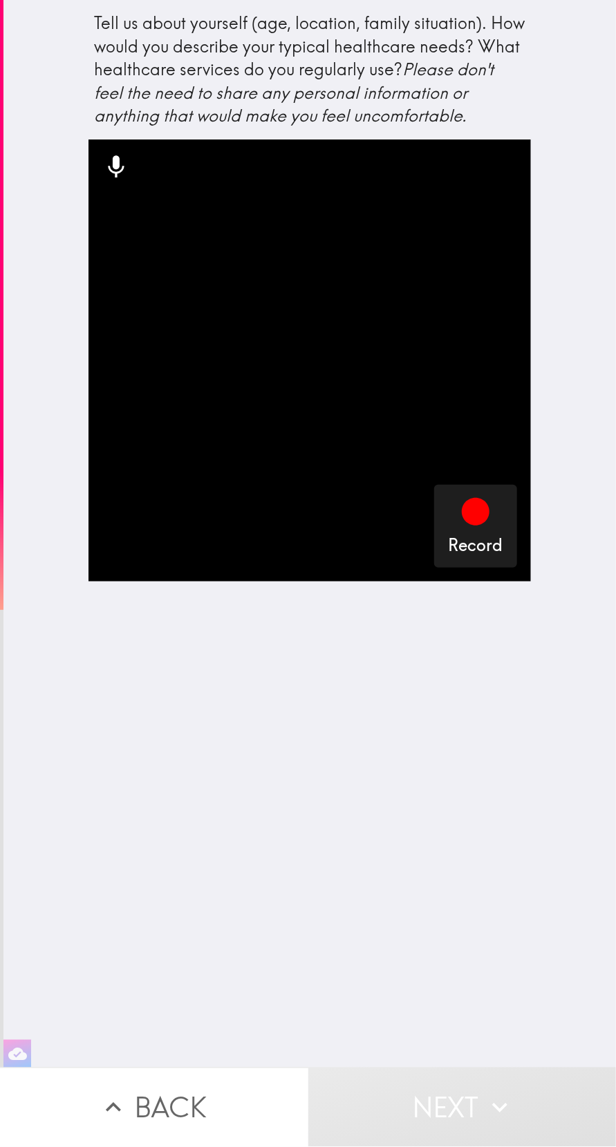
click at [484, 513] on icon "button" at bounding box center [475, 512] width 28 height 28
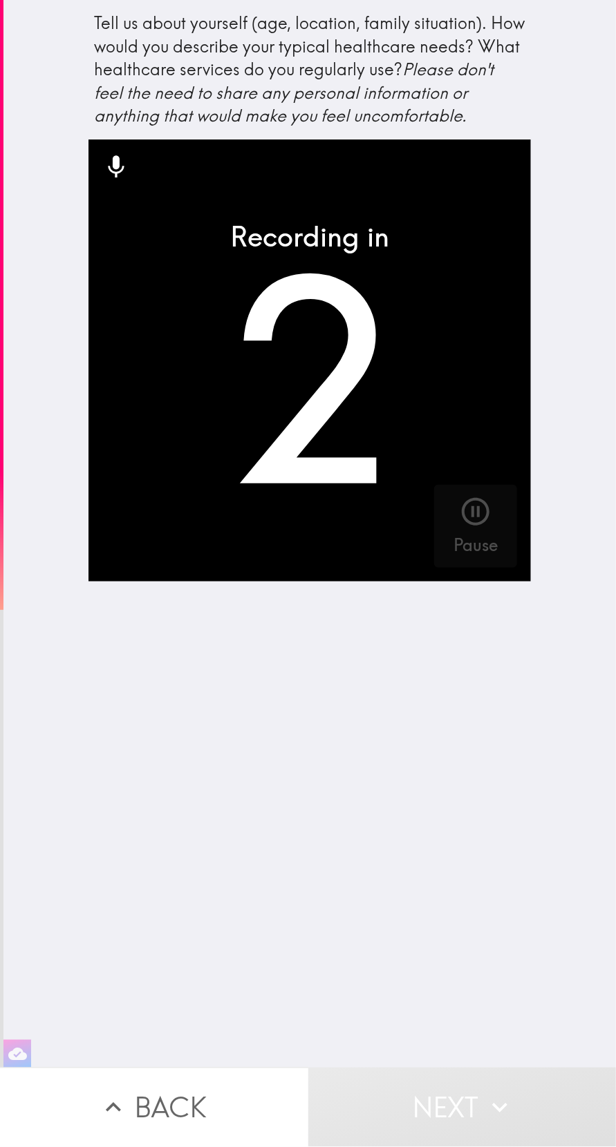
click at [457, 536] on h5 "Pause" at bounding box center [475, 545] width 44 height 23
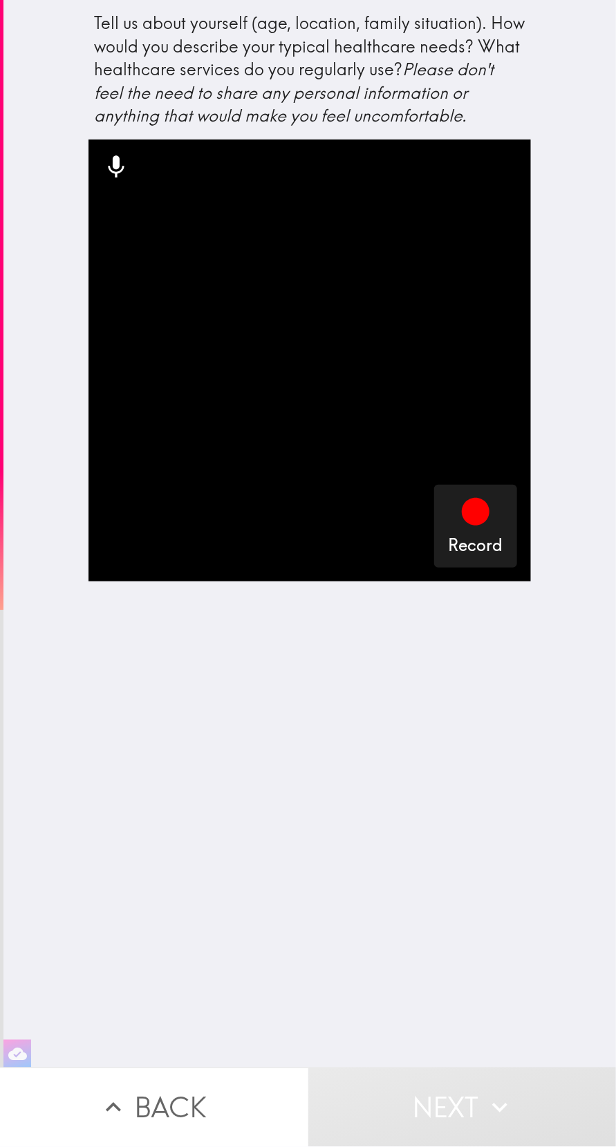
click at [493, 519] on div "Record" at bounding box center [475, 526] width 55 height 62
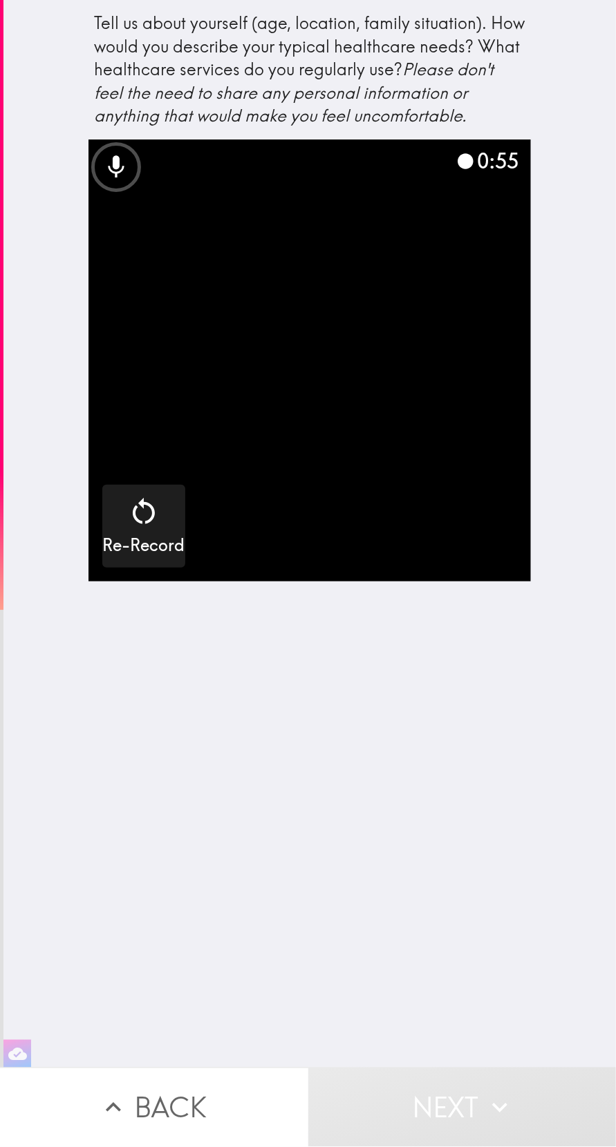
click at [397, 487] on video "button" at bounding box center [309, 361] width 442 height 442
click at [407, 455] on video "button" at bounding box center [309, 361] width 442 height 442
click at [132, 521] on icon "button" at bounding box center [143, 511] width 33 height 33
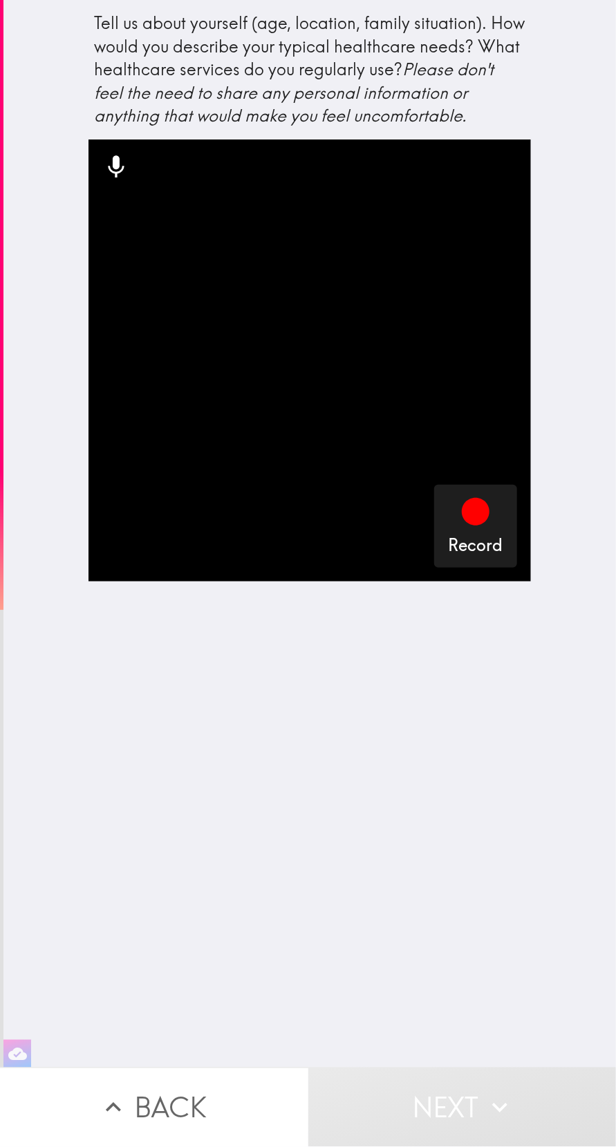
click at [477, 523] on icon "button" at bounding box center [475, 512] width 28 height 28
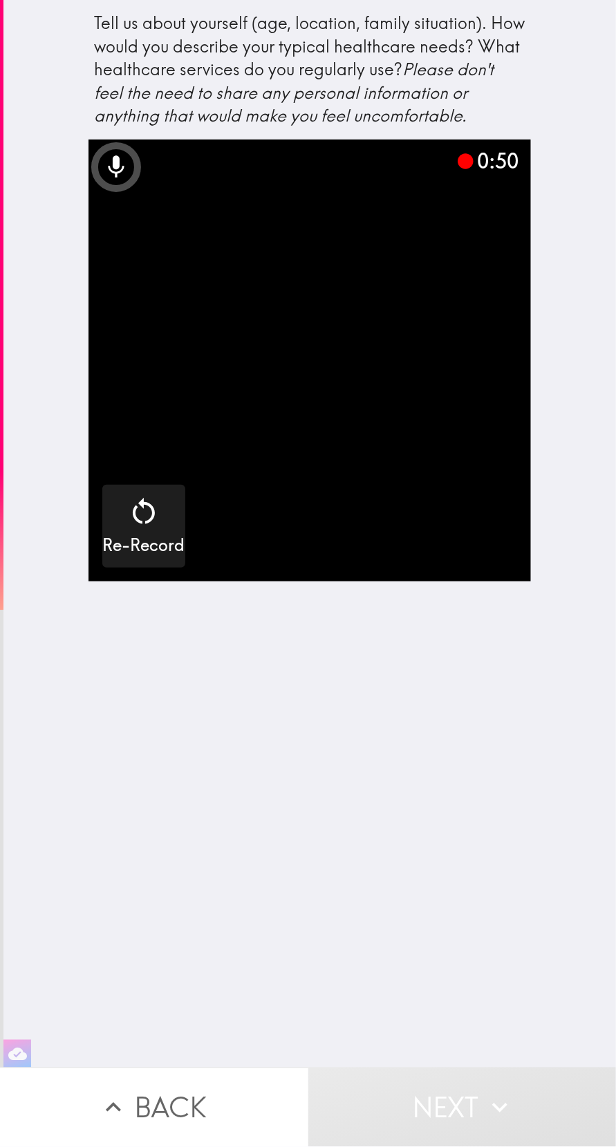
click at [287, 360] on video "button" at bounding box center [309, 361] width 442 height 442
click at [393, 1096] on button "Next" at bounding box center [462, 1107] width 308 height 79
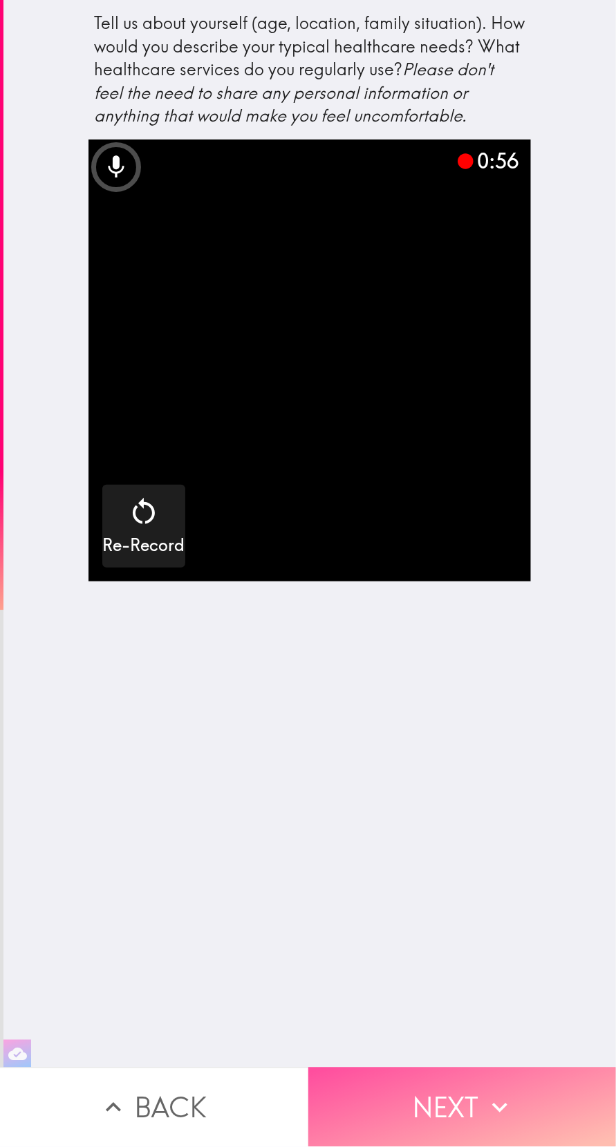
click at [397, 1107] on button "Next" at bounding box center [462, 1107] width 308 height 79
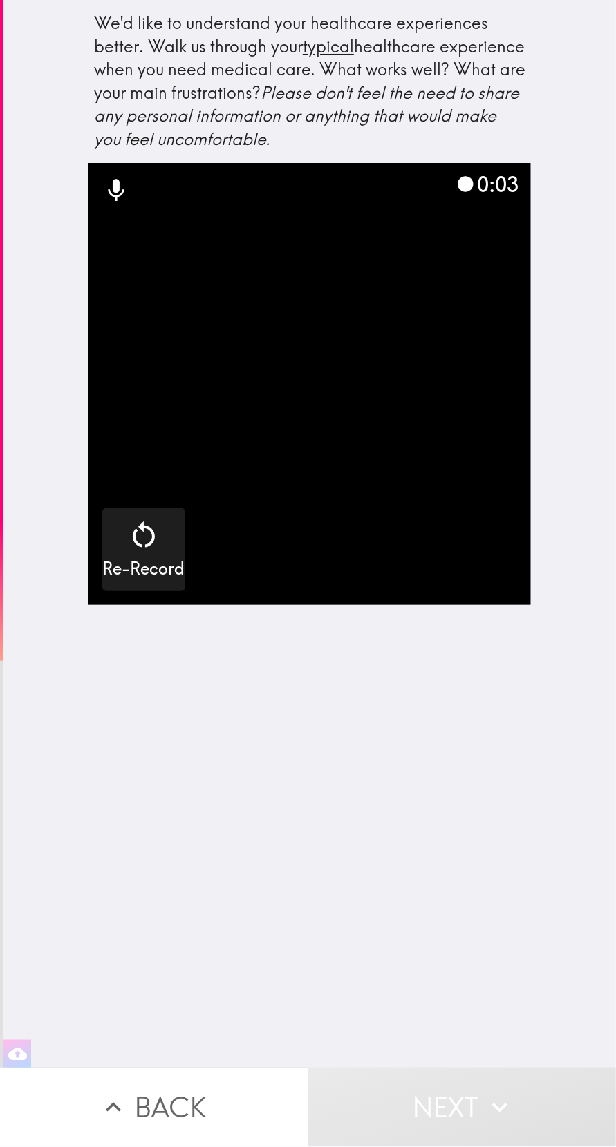
click at [171, 1092] on button "Back" at bounding box center [154, 1107] width 308 height 79
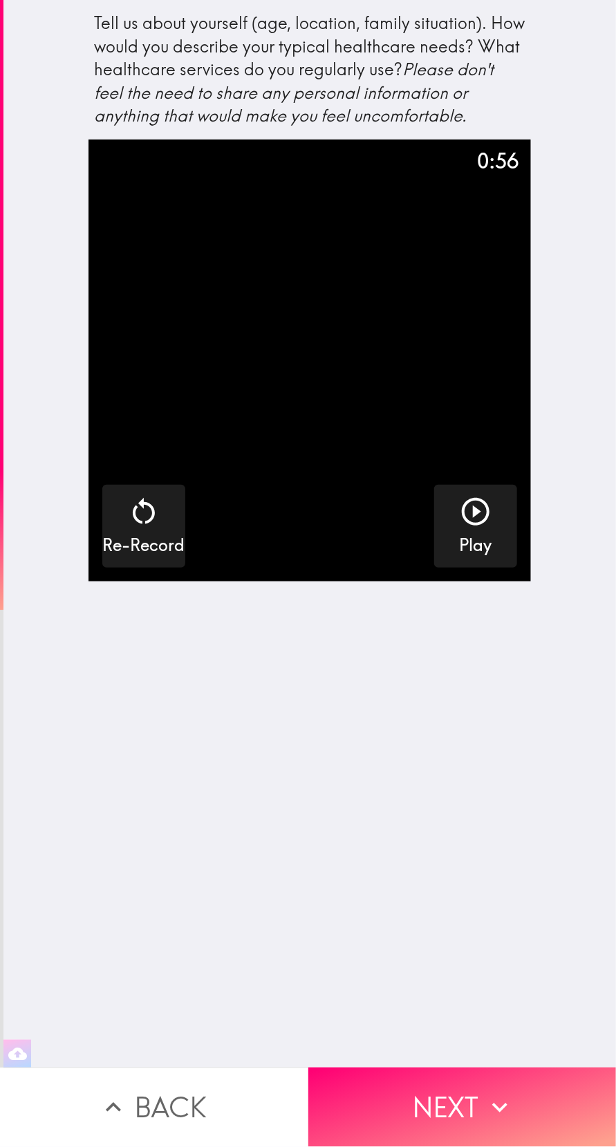
click at [388, 1126] on button "Next" at bounding box center [462, 1107] width 308 height 79
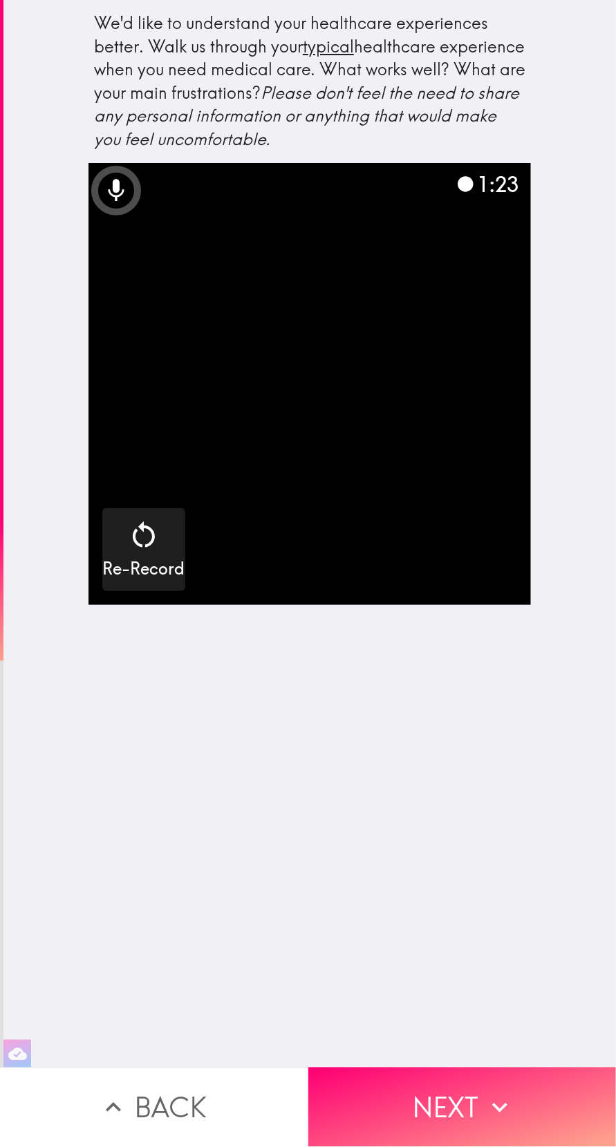
click at [408, 1109] on button "Next" at bounding box center [462, 1107] width 308 height 79
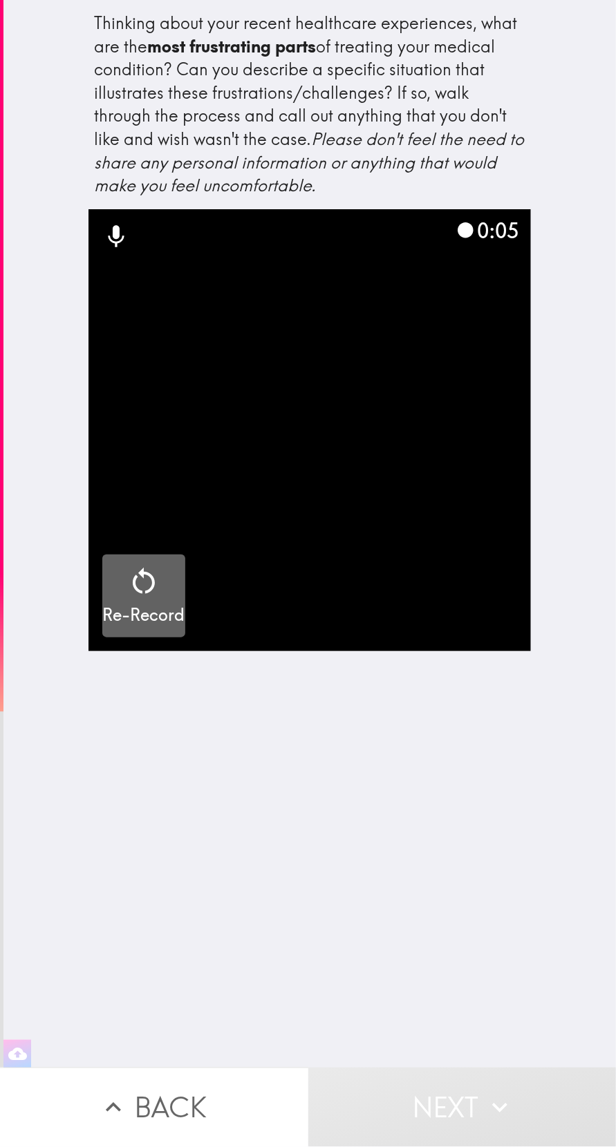
click at [147, 573] on icon "button" at bounding box center [144, 581] width 22 height 26
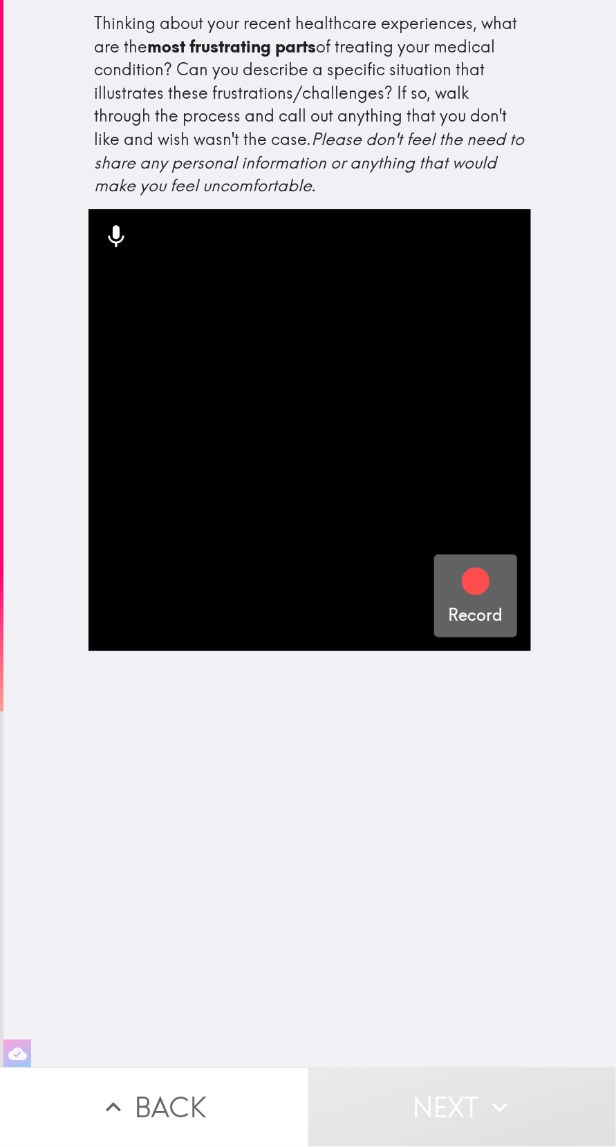
click at [500, 600] on div "Record" at bounding box center [475, 596] width 55 height 62
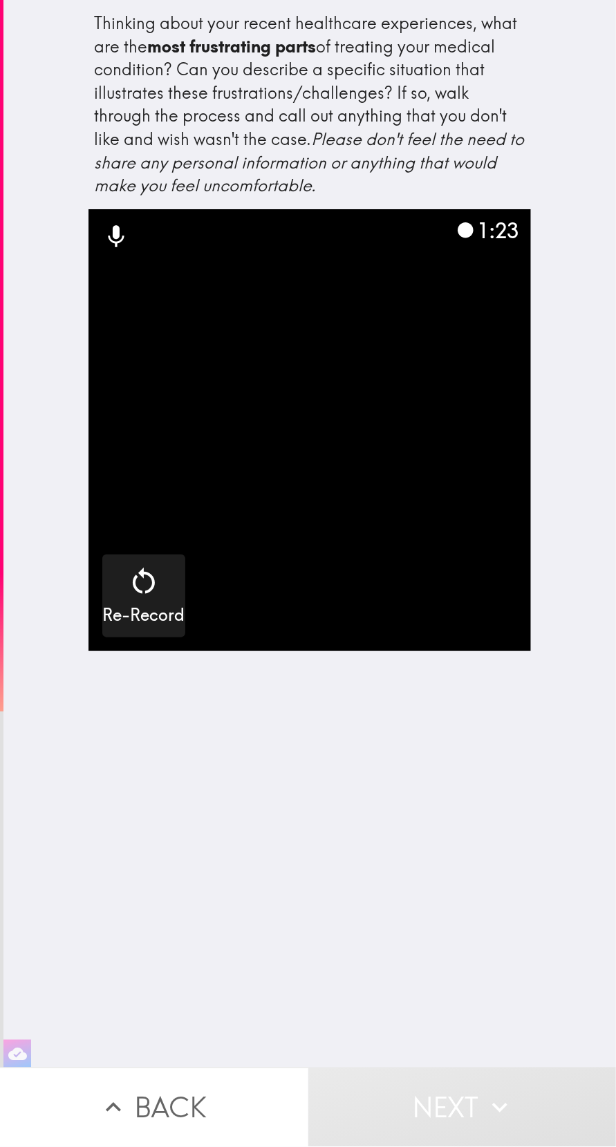
click at [396, 1117] on button "Next" at bounding box center [462, 1107] width 308 height 79
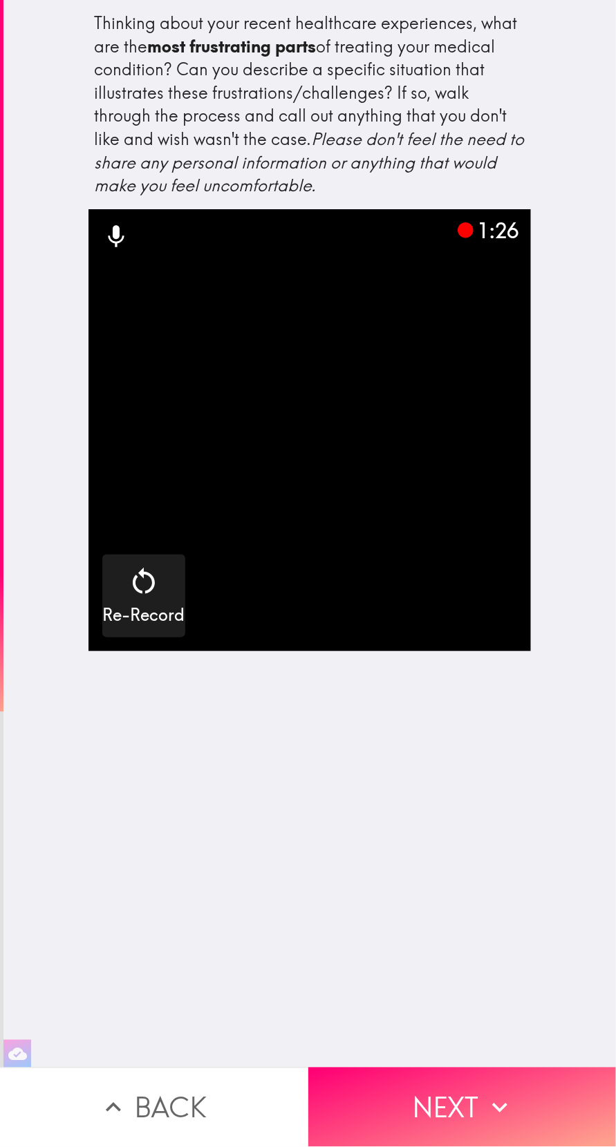
click at [417, 1100] on button "Next" at bounding box center [462, 1107] width 308 height 79
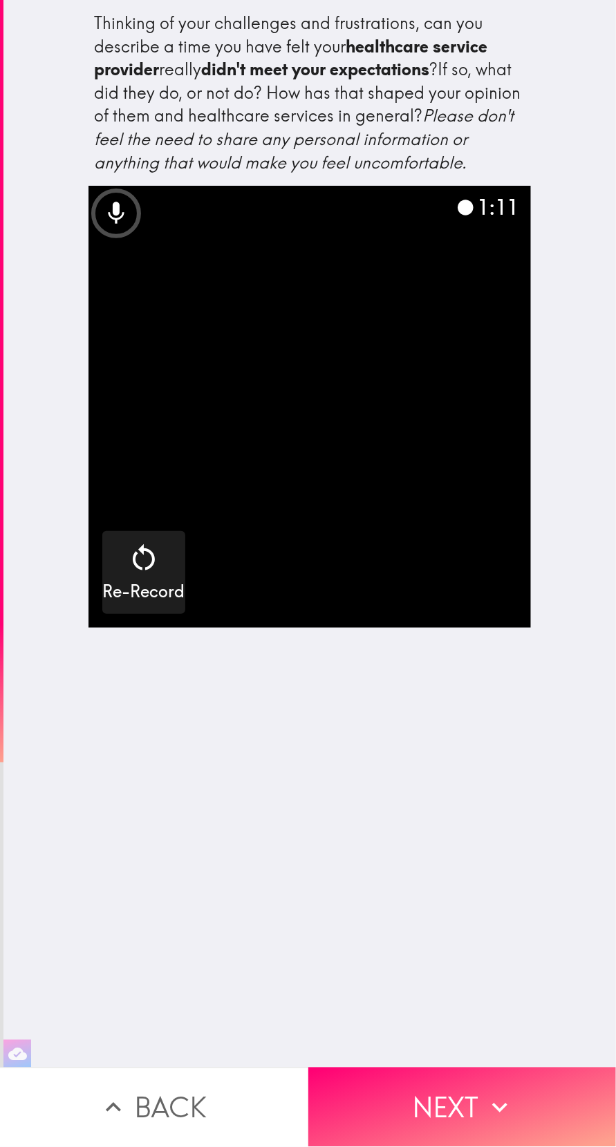
click at [376, 1103] on button "Next" at bounding box center [462, 1107] width 308 height 79
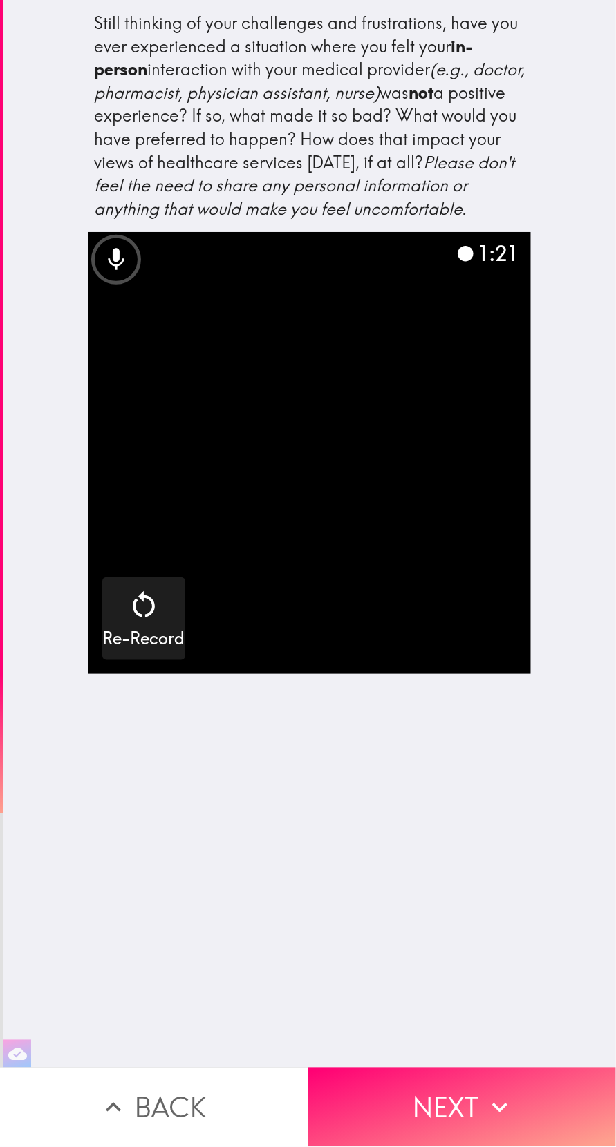
click at [389, 1103] on button "Next" at bounding box center [462, 1107] width 308 height 79
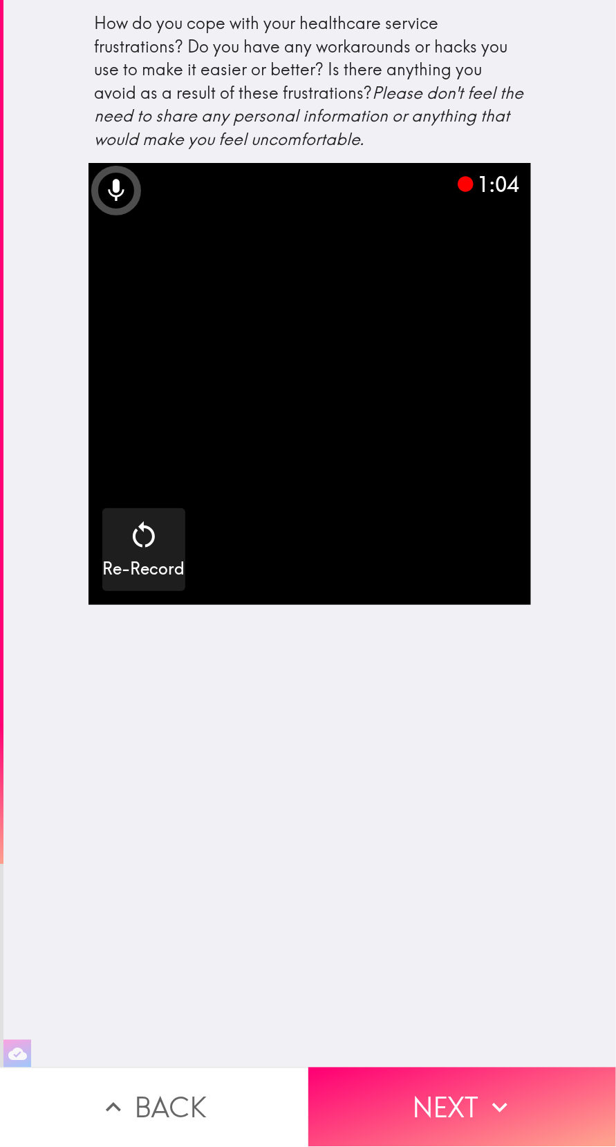
click at [408, 1109] on button "Next" at bounding box center [462, 1107] width 308 height 79
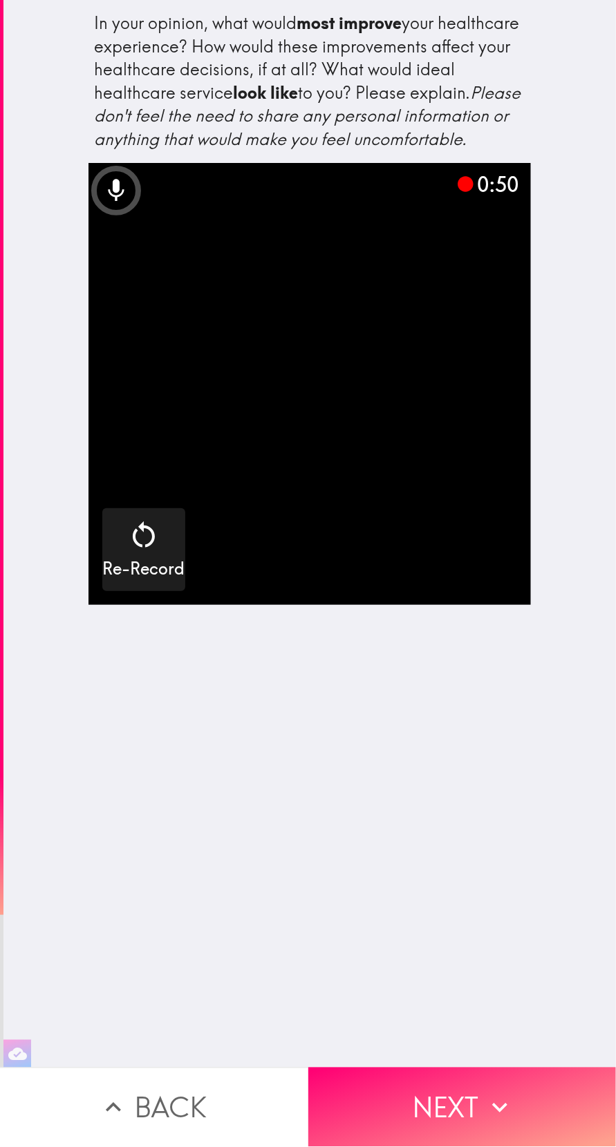
click at [391, 1105] on button "Next" at bounding box center [462, 1107] width 308 height 79
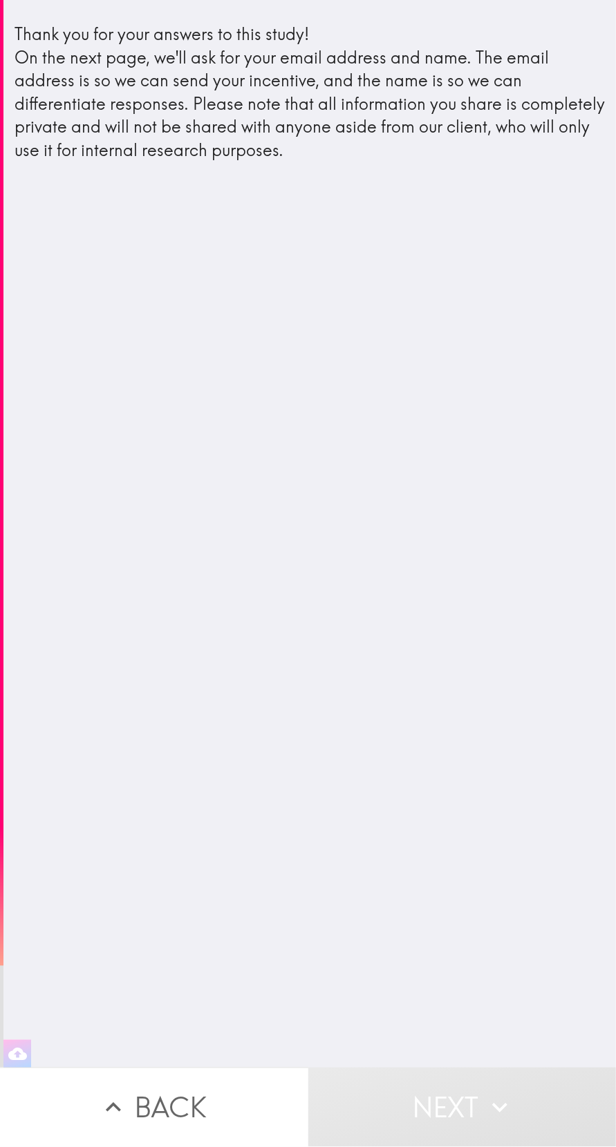
click at [333, 1144] on button "Next" at bounding box center [462, 1107] width 308 height 79
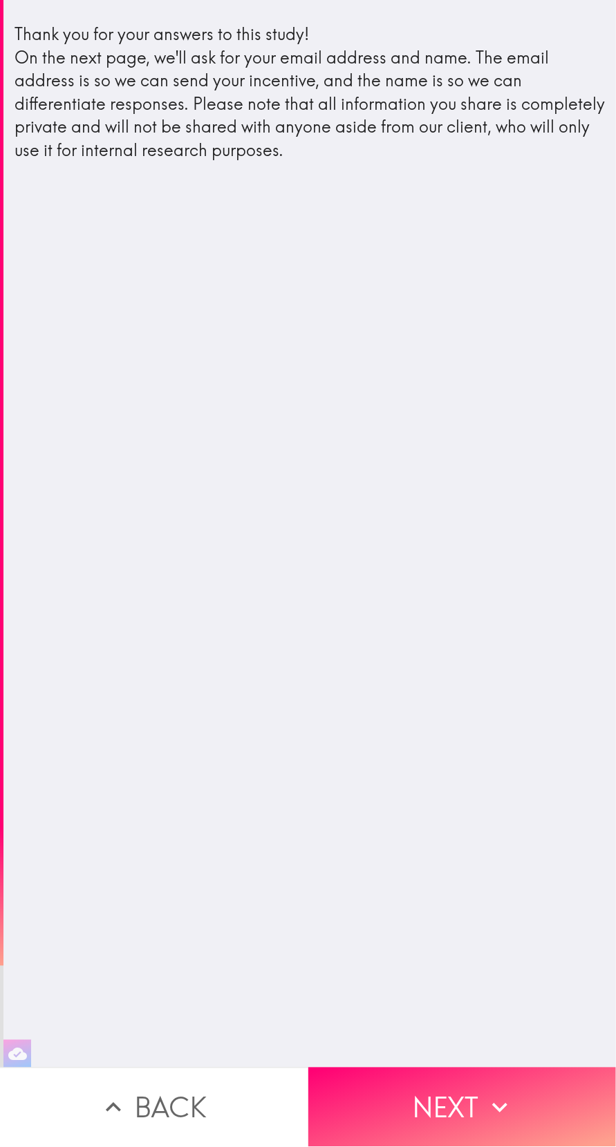
click at [475, 1112] on button "Next" at bounding box center [462, 1107] width 308 height 79
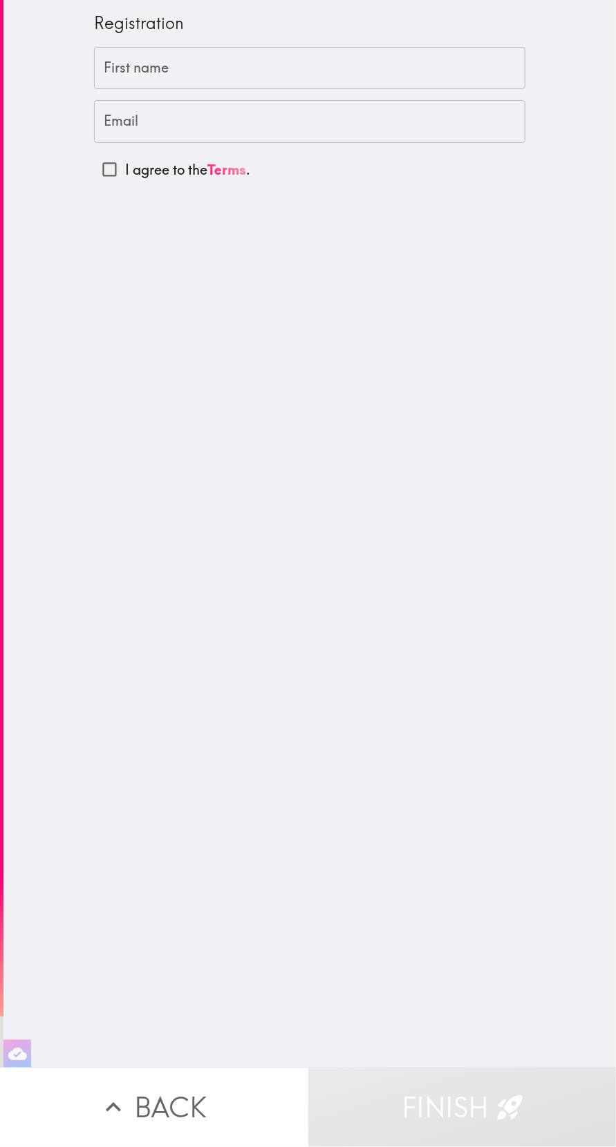
click at [361, 68] on input "First name" at bounding box center [309, 68] width 431 height 43
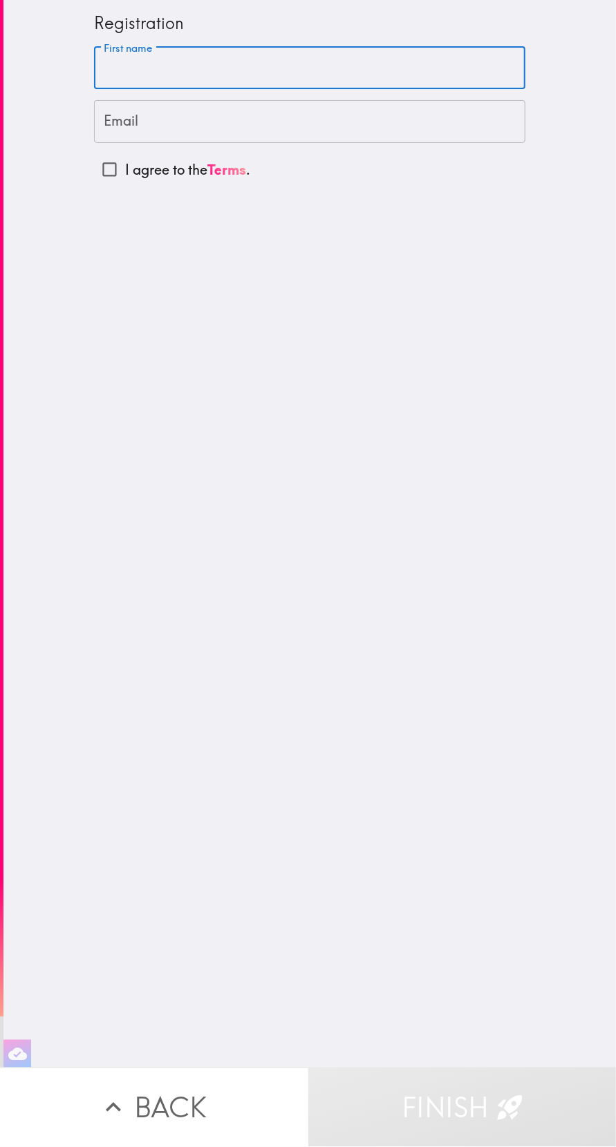
type input "[PERSON_NAME]"
type input "[EMAIL_ADDRESS][DOMAIN_NAME]"
click at [120, 169] on input "I agree to the Terms ." at bounding box center [109, 169] width 31 height 31
checkbox input "true"
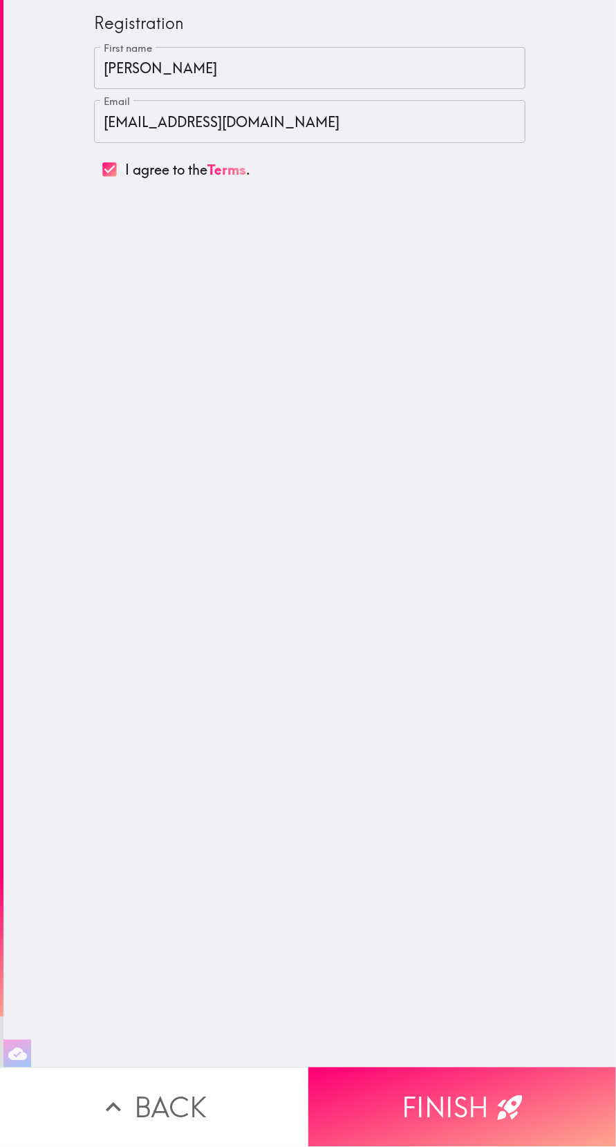
click at [486, 1071] on button "Finish" at bounding box center [462, 1107] width 308 height 79
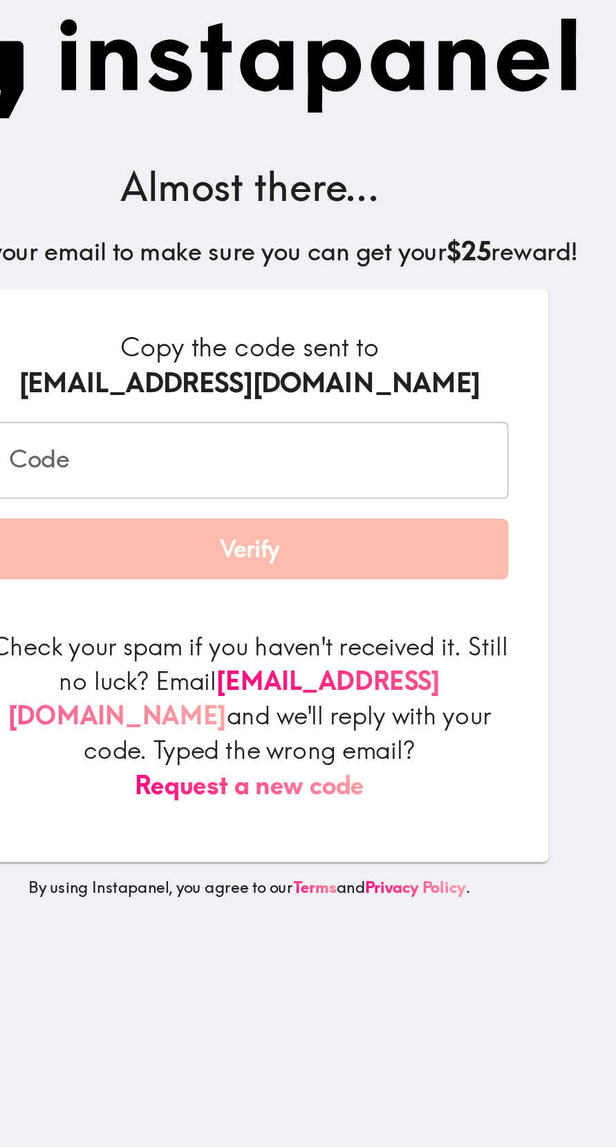
click at [372, 444] on button "Request a new code" at bounding box center [308, 452] width 128 height 19
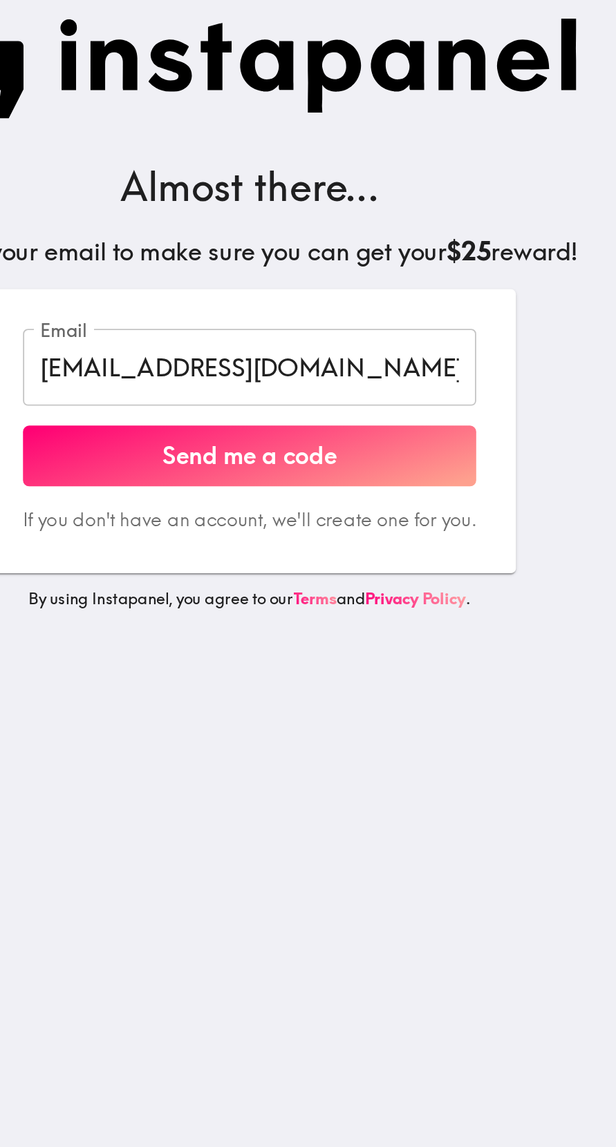
click at [399, 271] on button "Send me a code" at bounding box center [308, 269] width 252 height 35
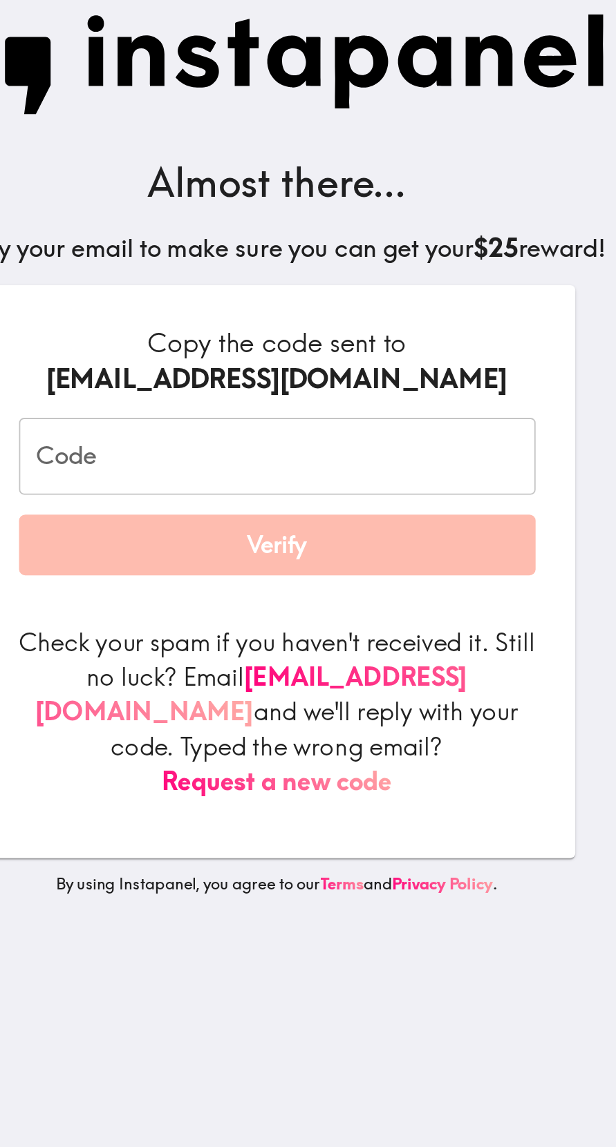
click at [310, 443] on button "Request a new code" at bounding box center [308, 452] width 128 height 19
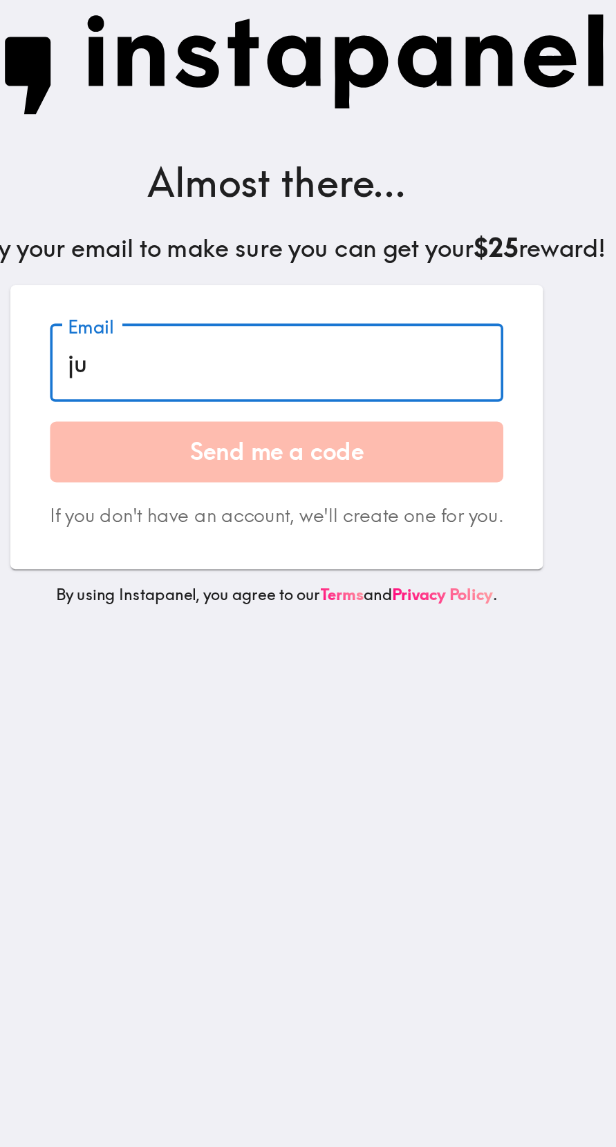
type input "[EMAIL_ADDRESS][DOMAIN_NAME]"
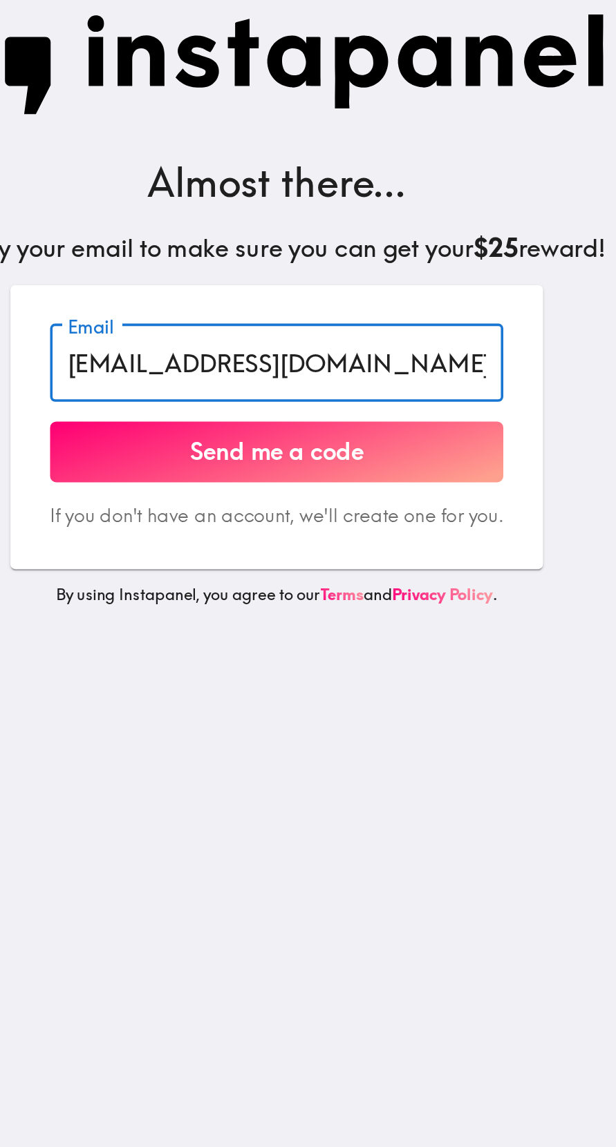
click at [219, 258] on button "Send me a code" at bounding box center [308, 269] width 252 height 35
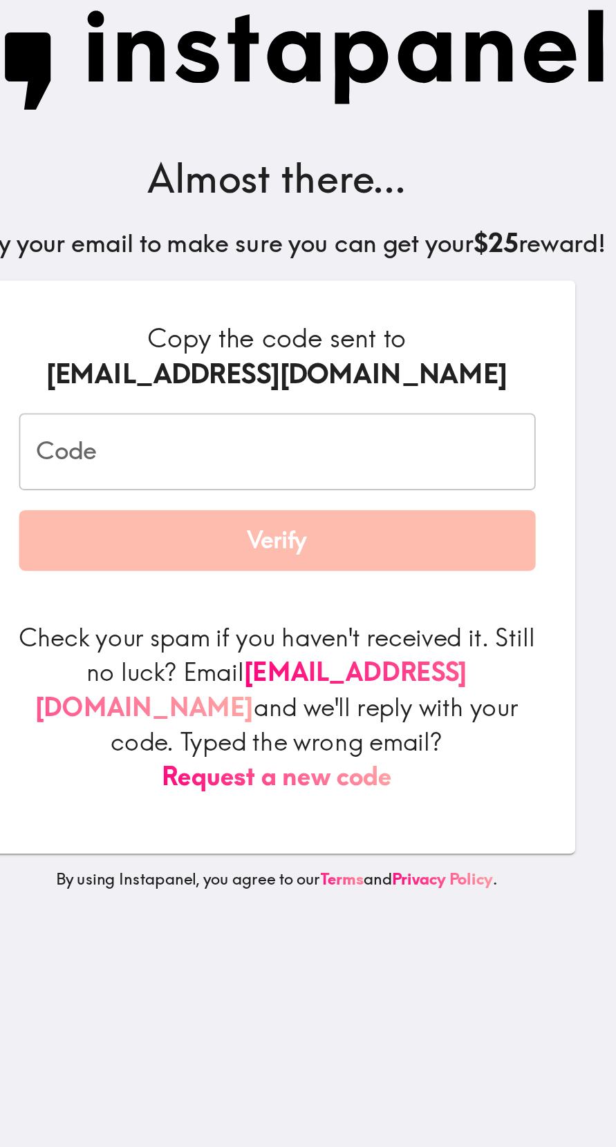
click at [356, 265] on input "Code" at bounding box center [307, 271] width 287 height 43
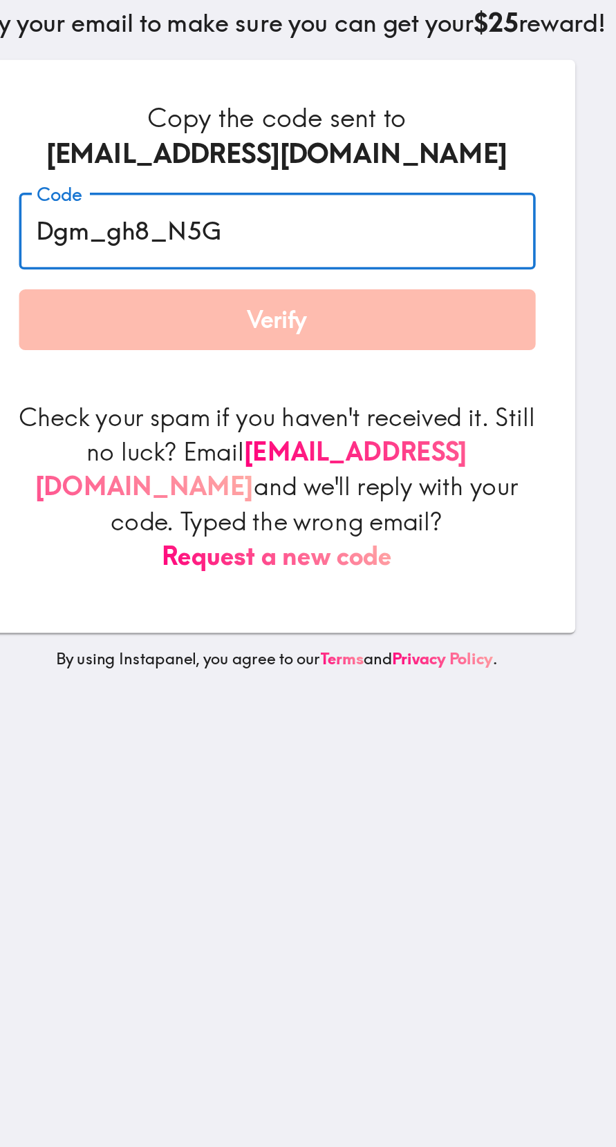
type input "Dgm_gh8_N5G"
click at [323, 318] on button "Verify" at bounding box center [307, 321] width 287 height 35
